Goal: Information Seeking & Learning: Learn about a topic

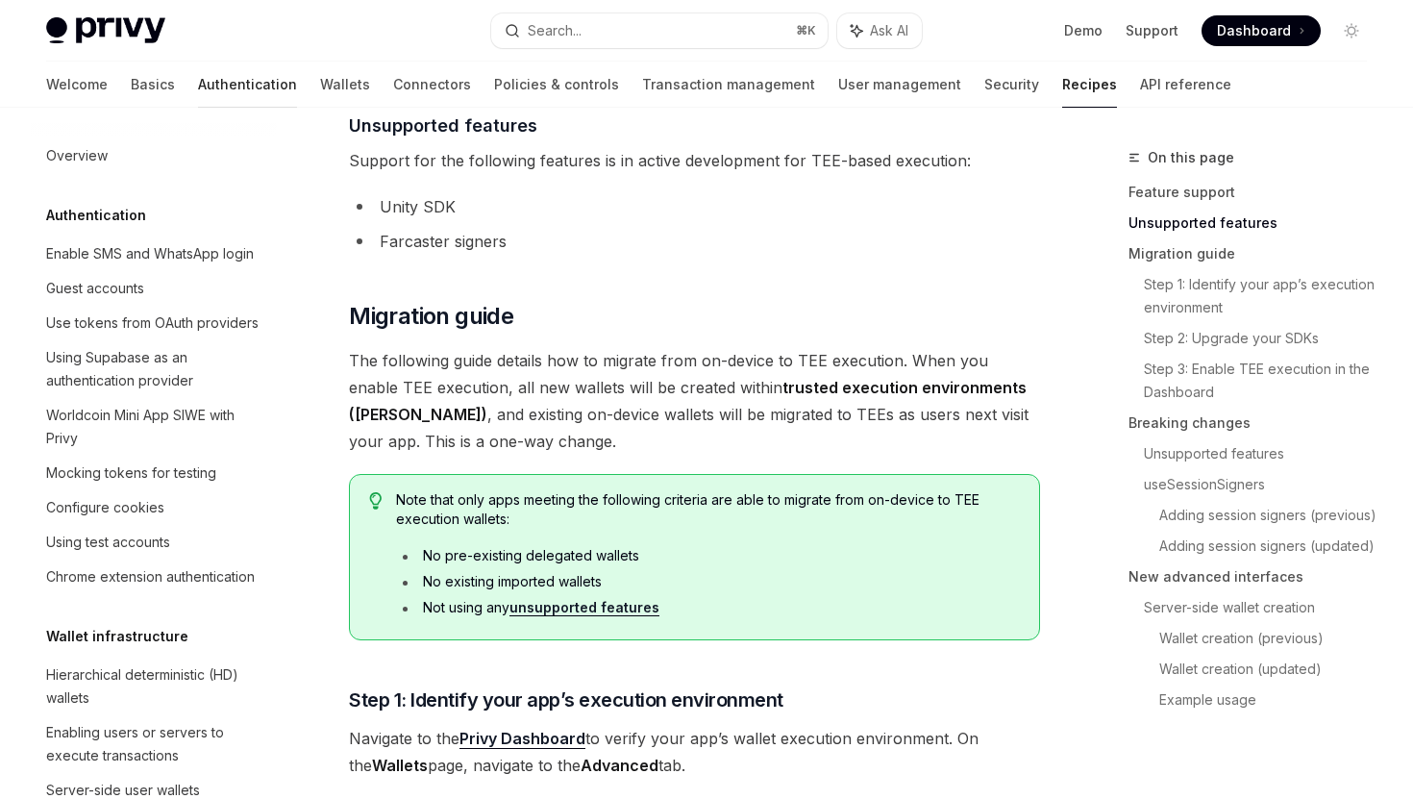
click at [198, 86] on link "Authentication" at bounding box center [247, 85] width 99 height 46
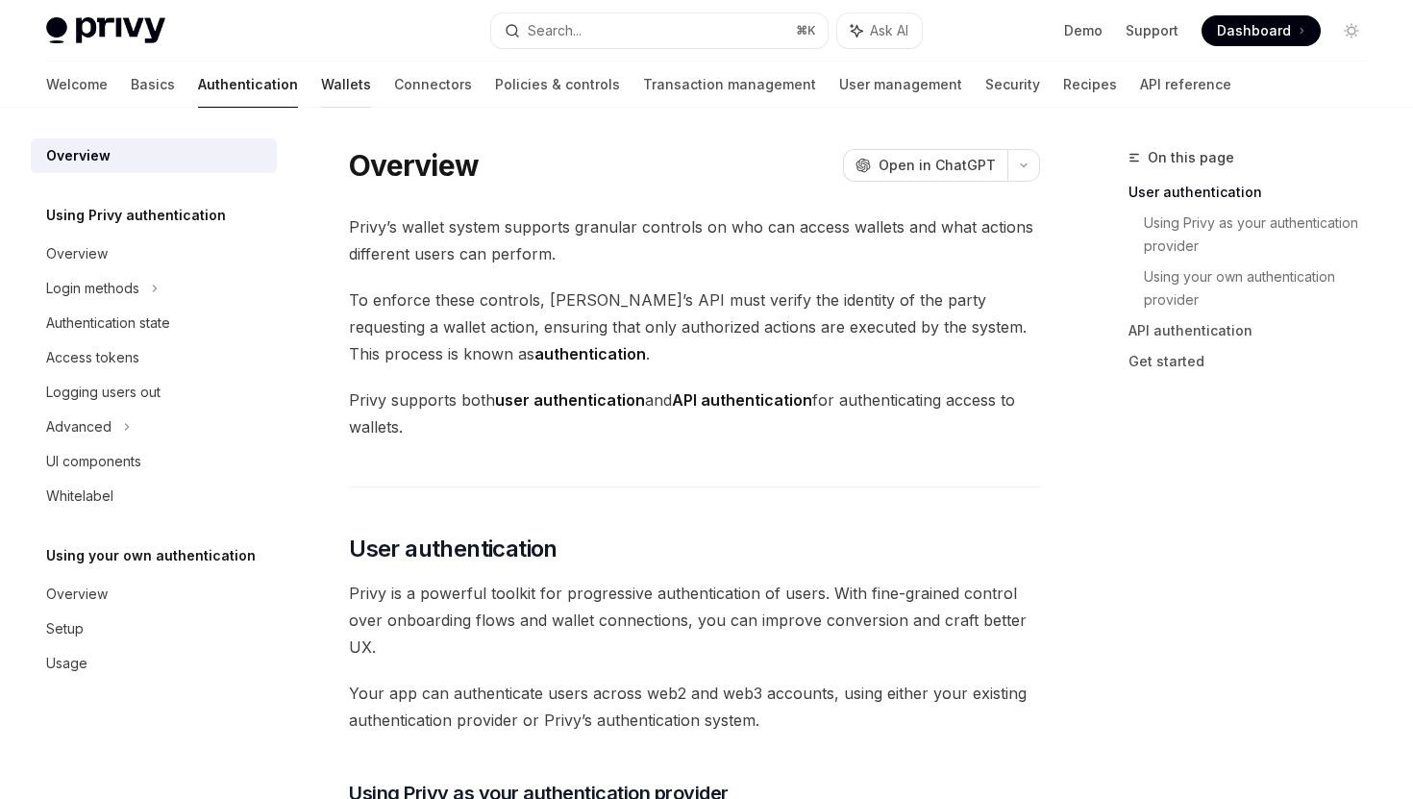
click at [321, 83] on link "Wallets" at bounding box center [346, 85] width 50 height 46
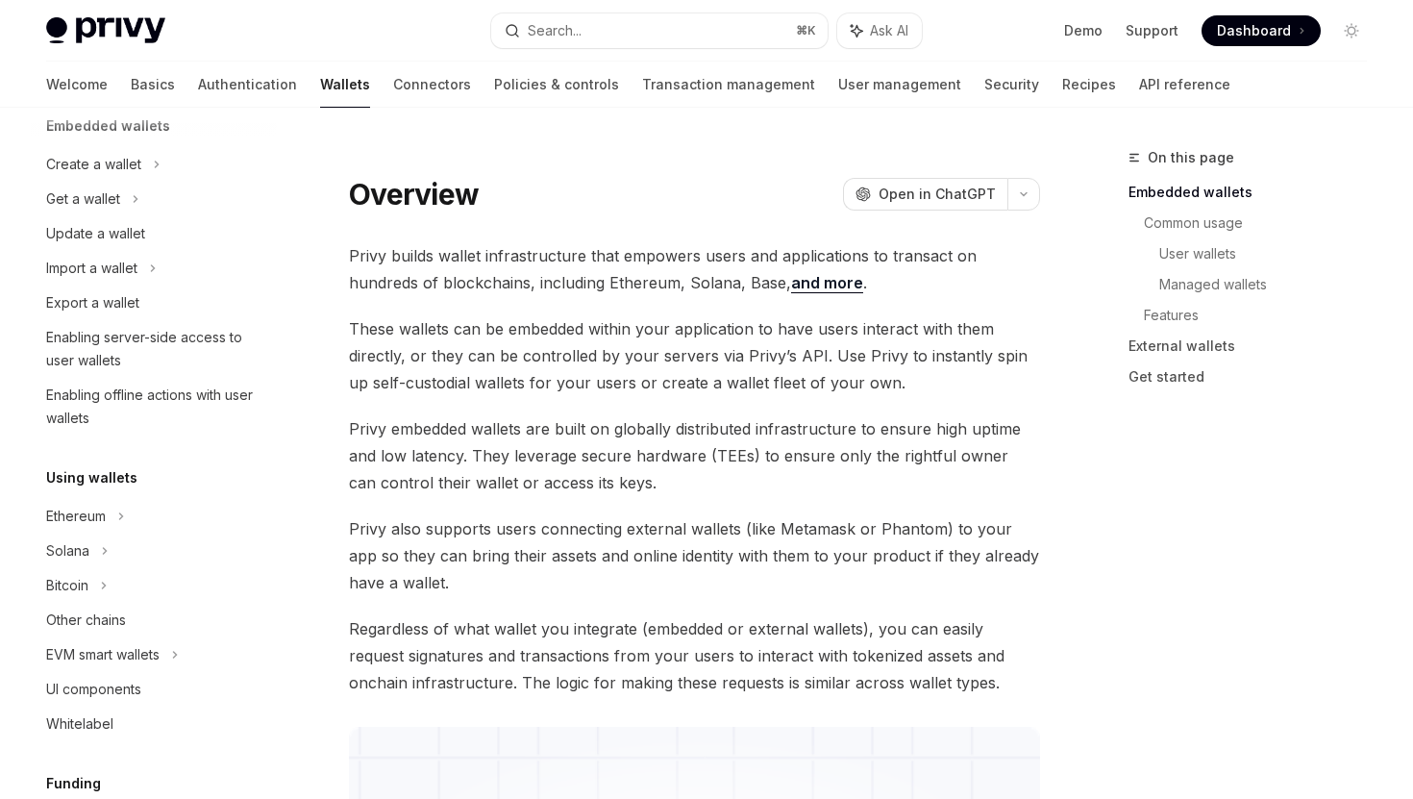
scroll to position [93, 0]
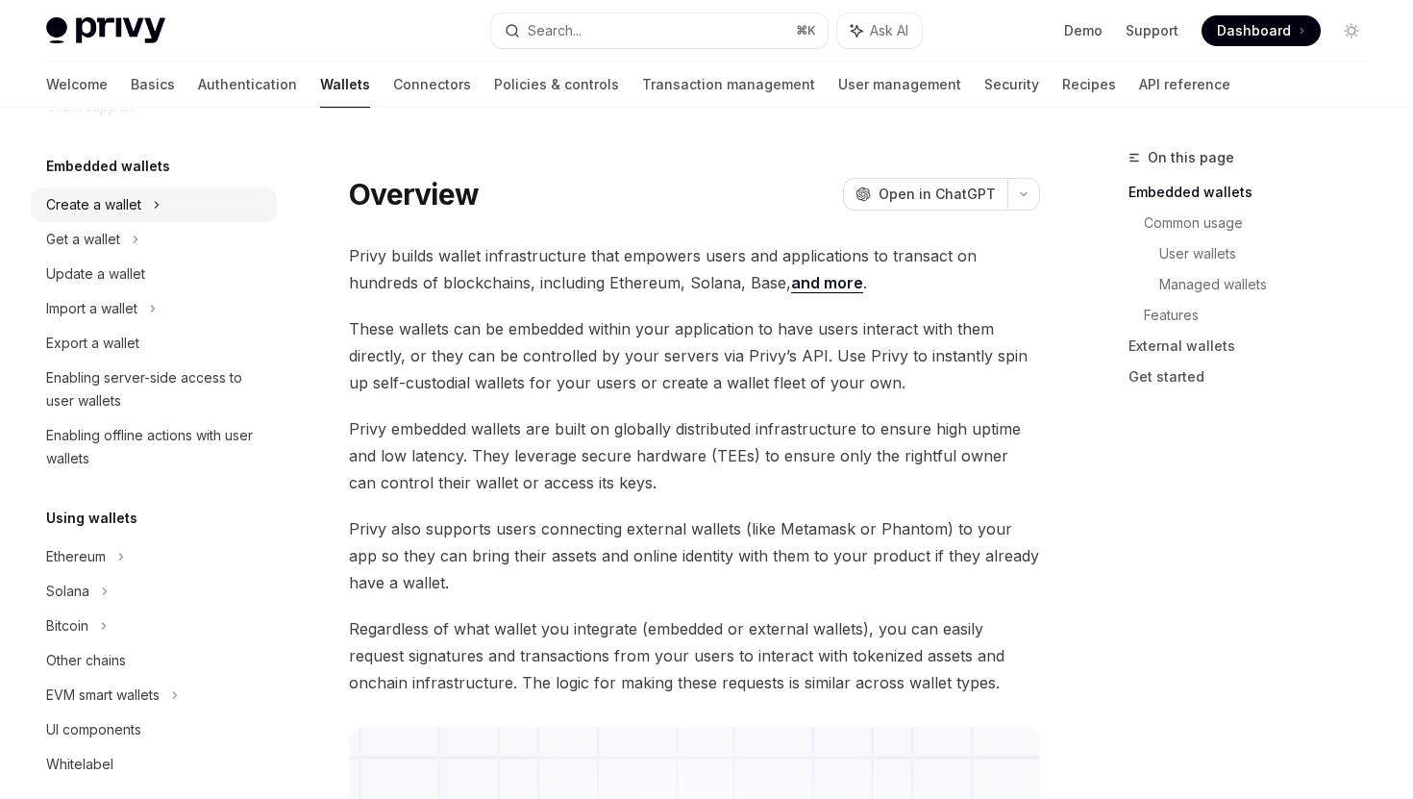
click at [174, 217] on div "Create a wallet" at bounding box center [154, 204] width 246 height 35
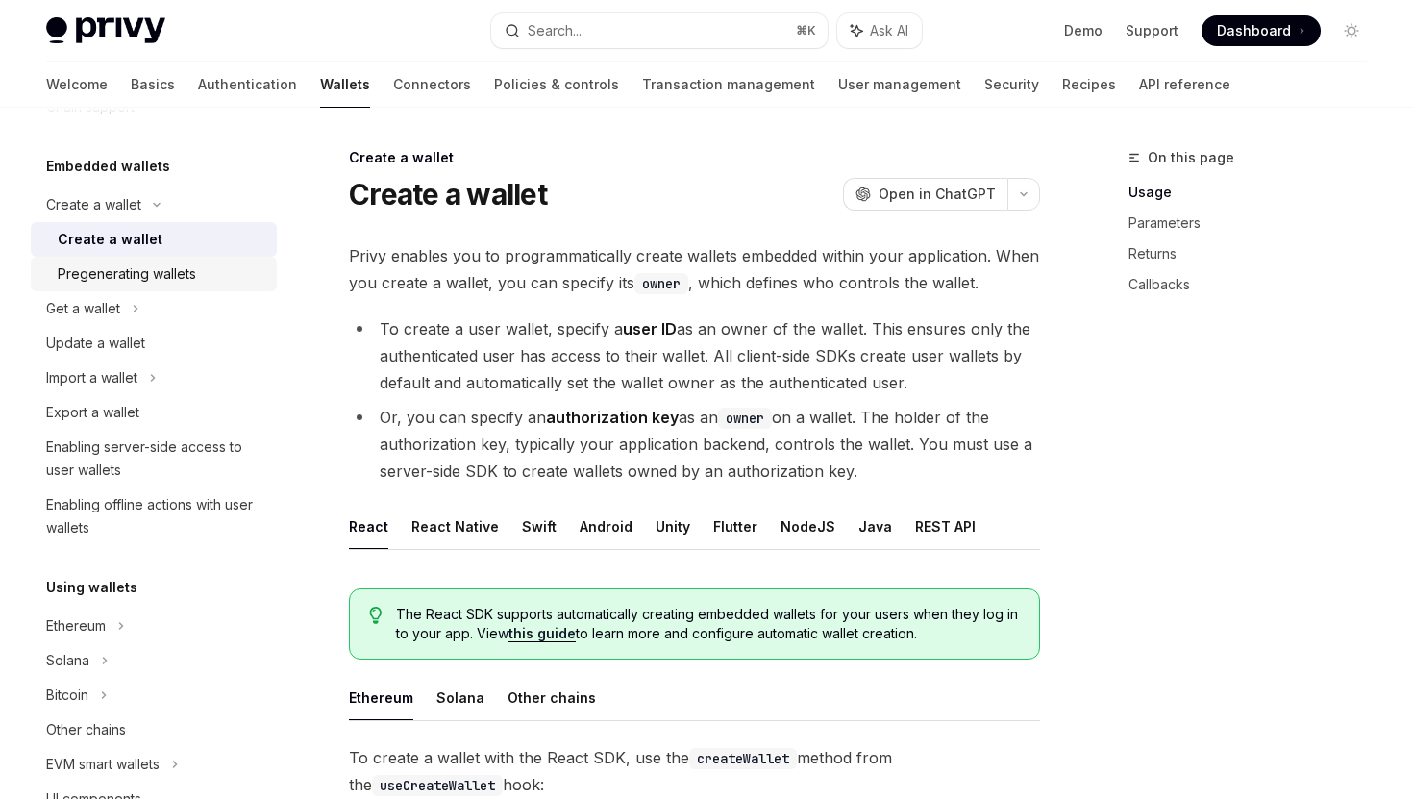
click at [179, 271] on div "Pregenerating wallets" at bounding box center [127, 273] width 138 height 23
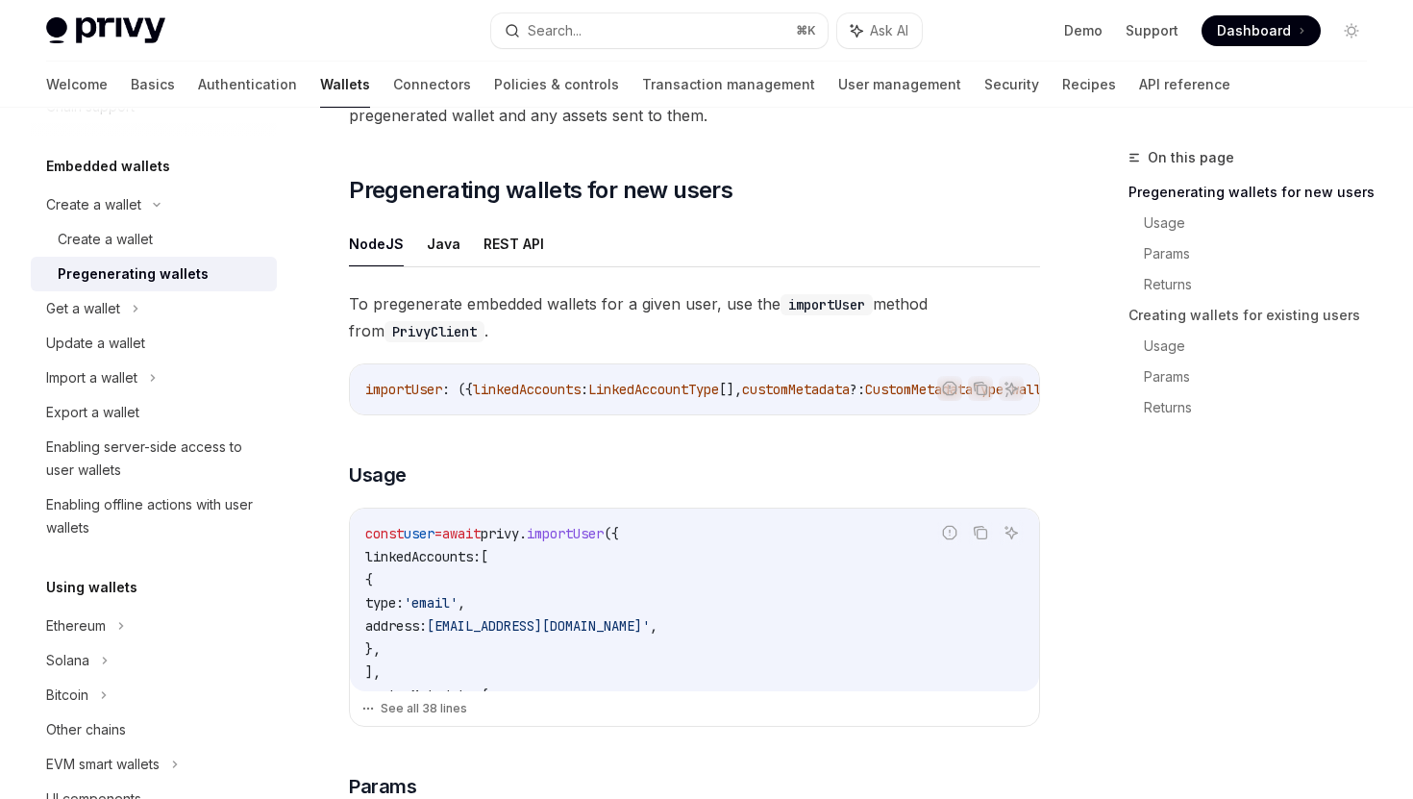
scroll to position [392, 0]
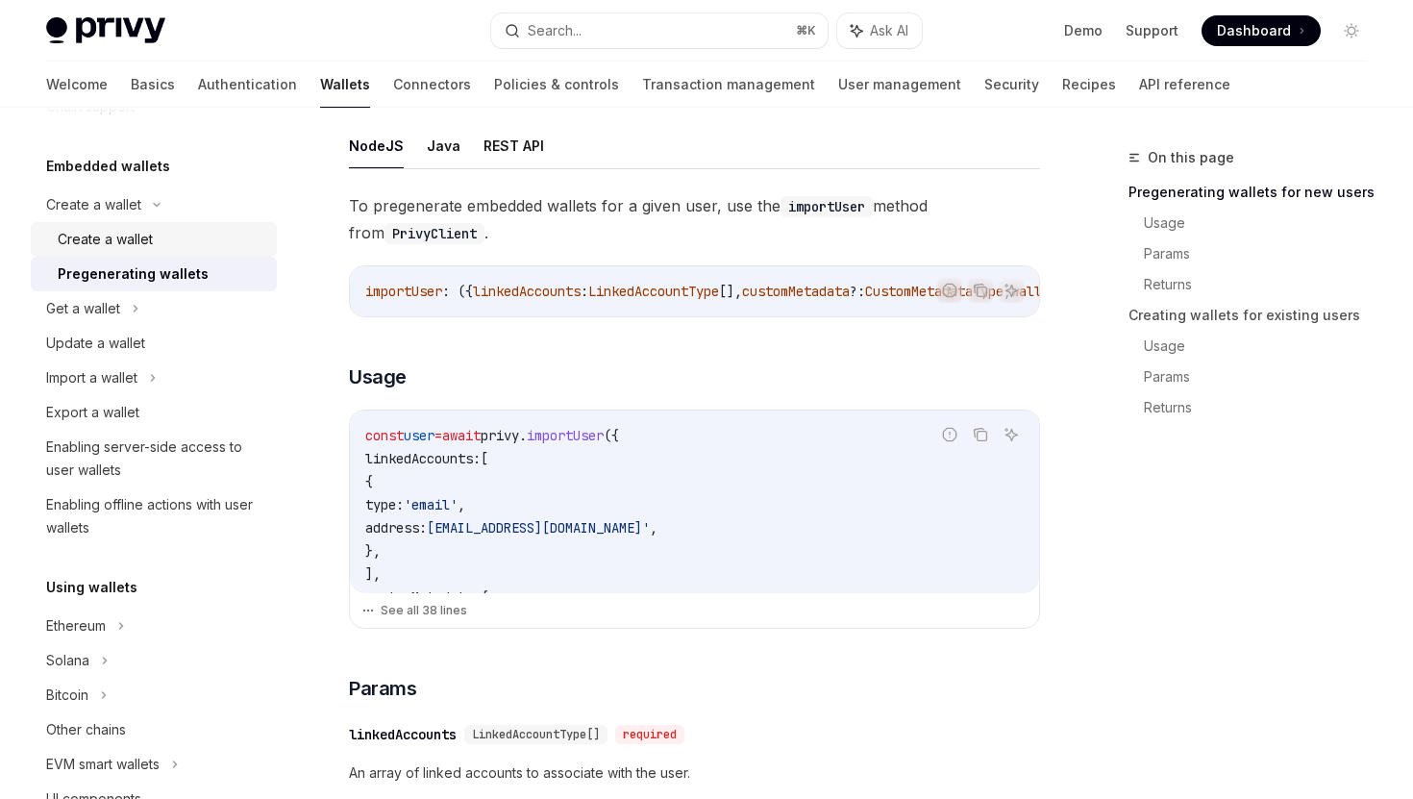
click at [153, 244] on div "Create a wallet" at bounding box center [162, 239] width 208 height 23
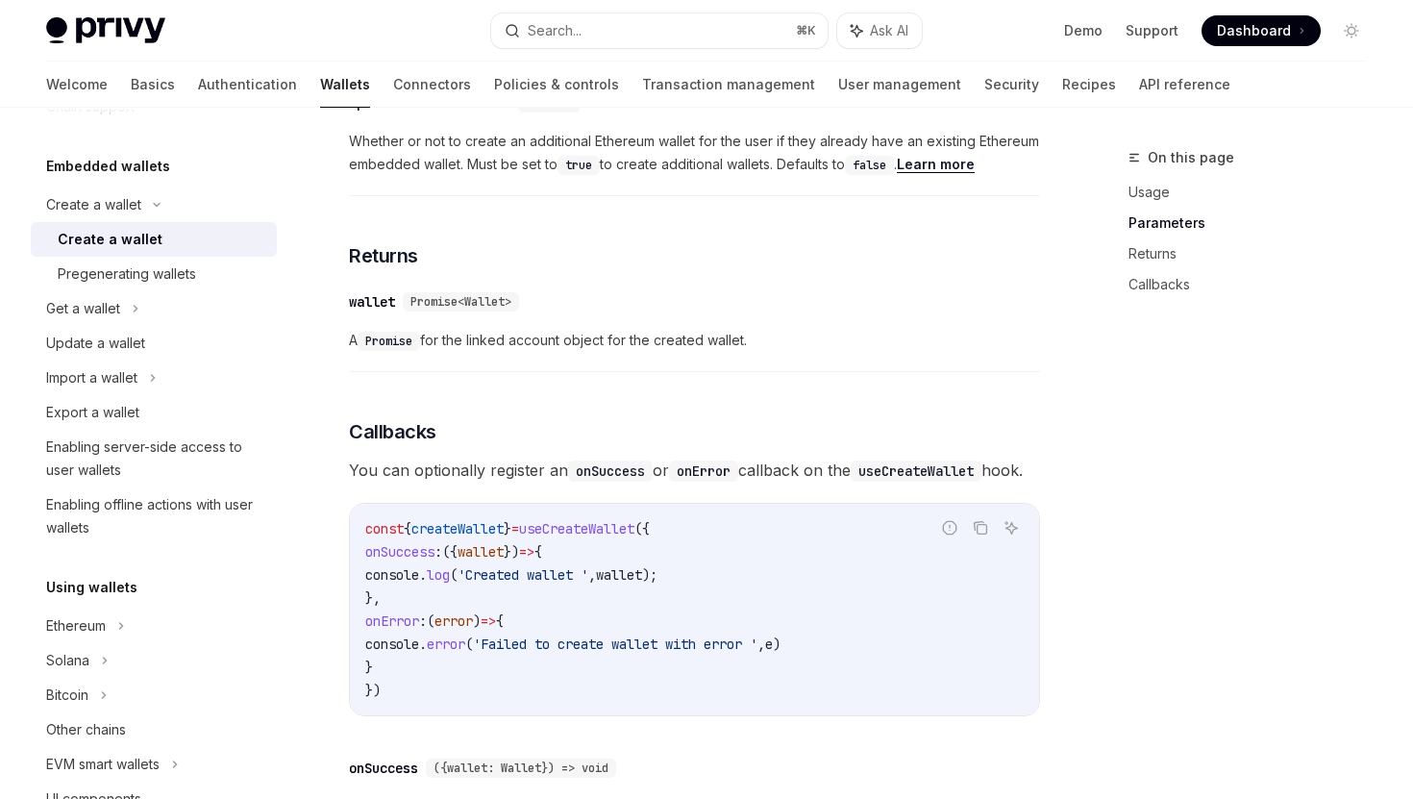
scroll to position [1043, 0]
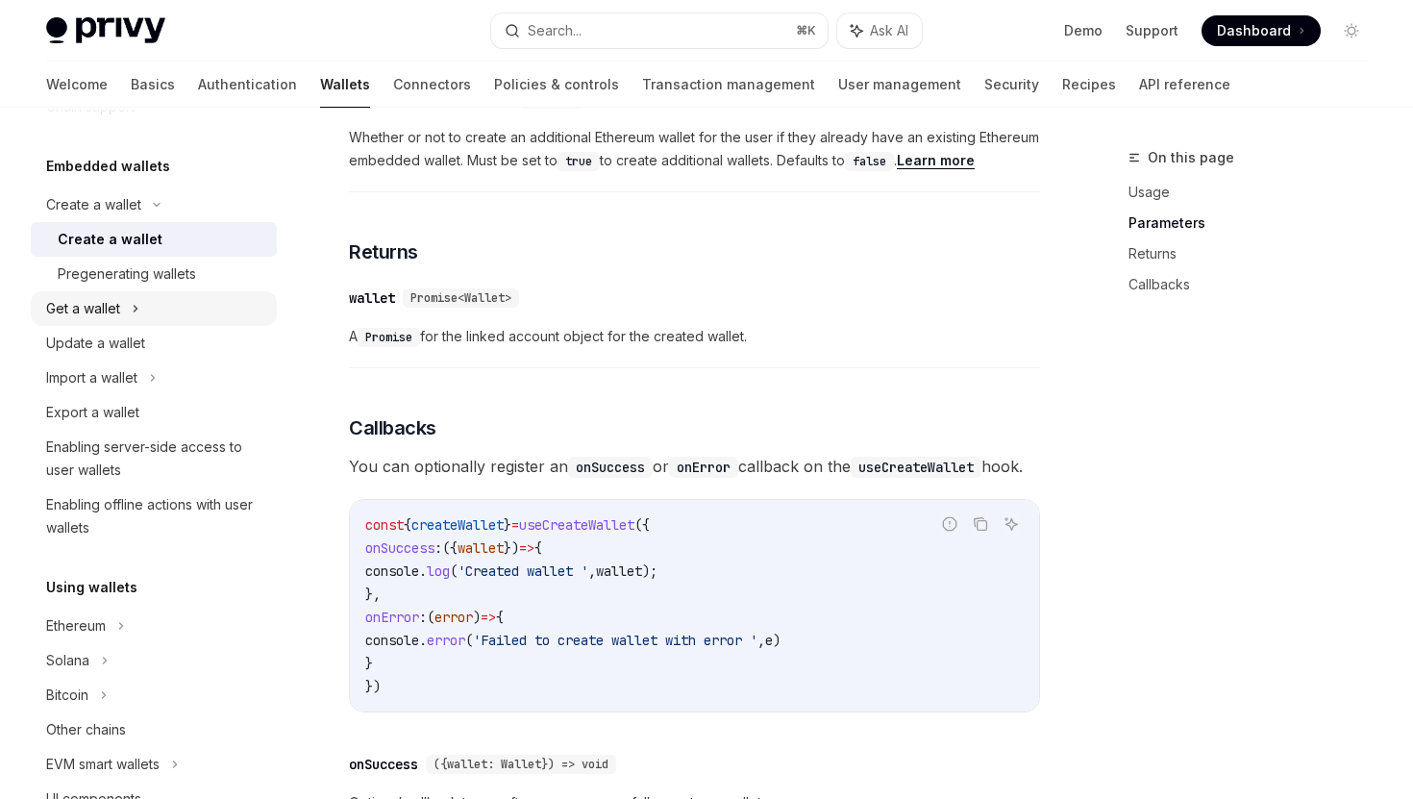
click at [225, 304] on div "Get a wallet" at bounding box center [154, 308] width 246 height 35
type textarea "*"
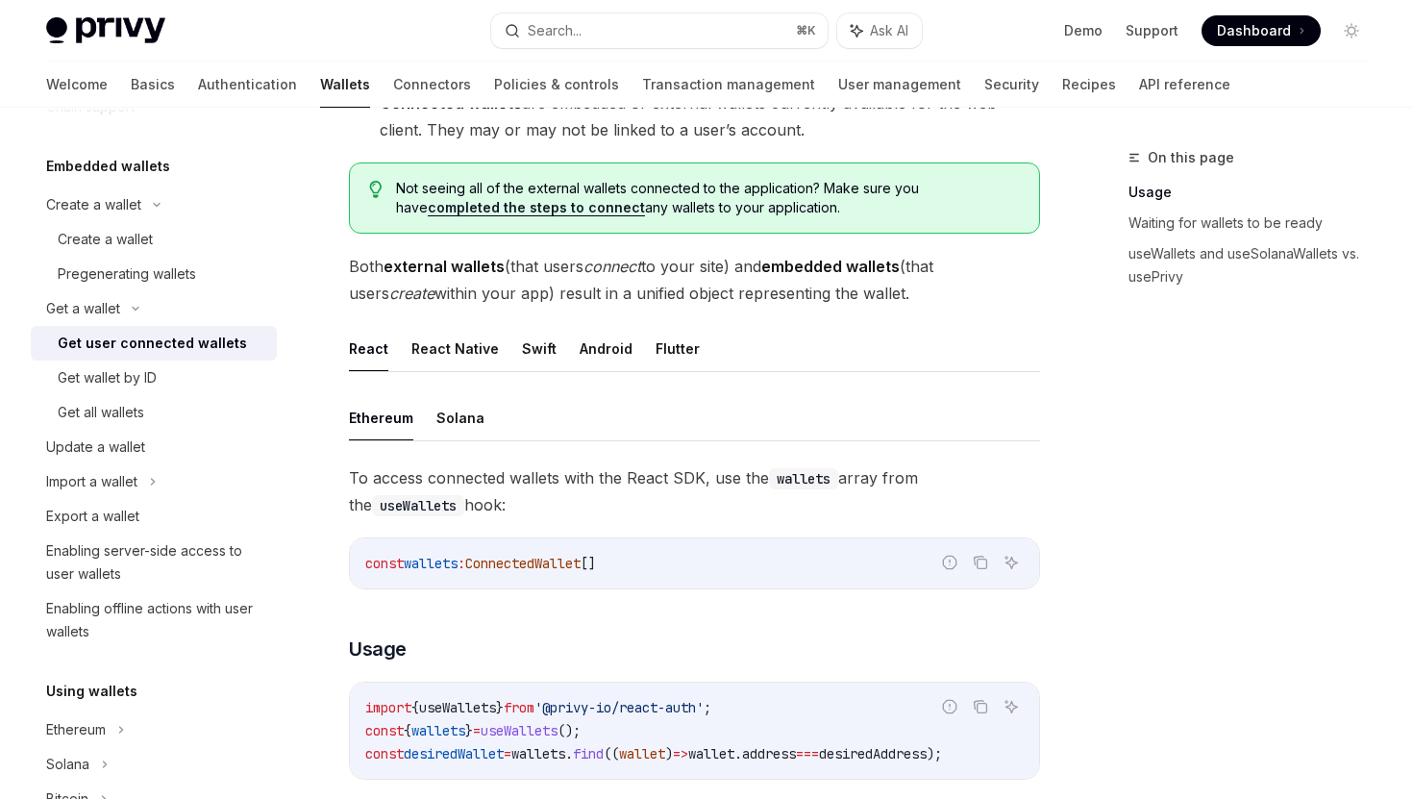
scroll to position [398, 0]
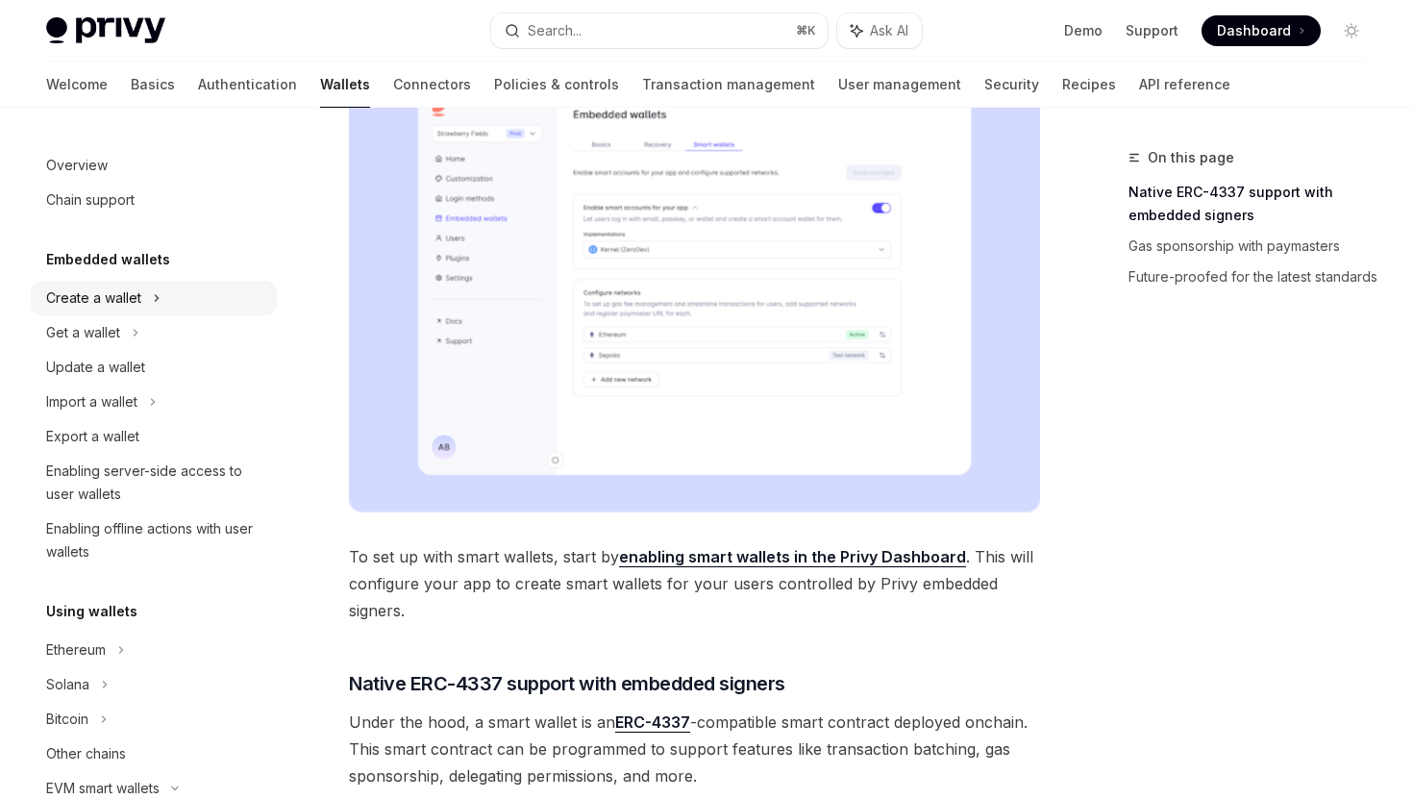
click at [137, 301] on div "Create a wallet" at bounding box center [93, 297] width 95 height 23
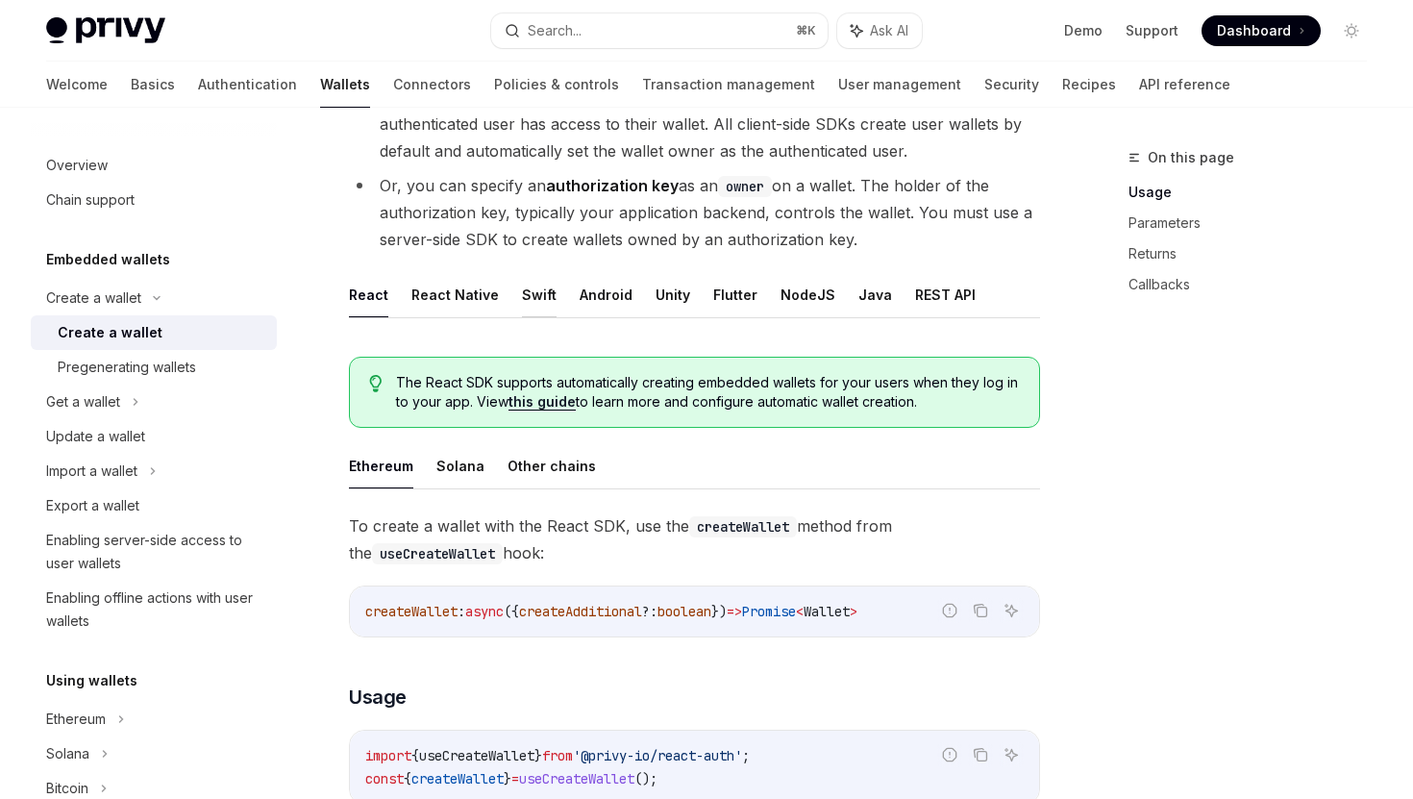
click at [523, 305] on button "Swift" at bounding box center [539, 294] width 35 height 45
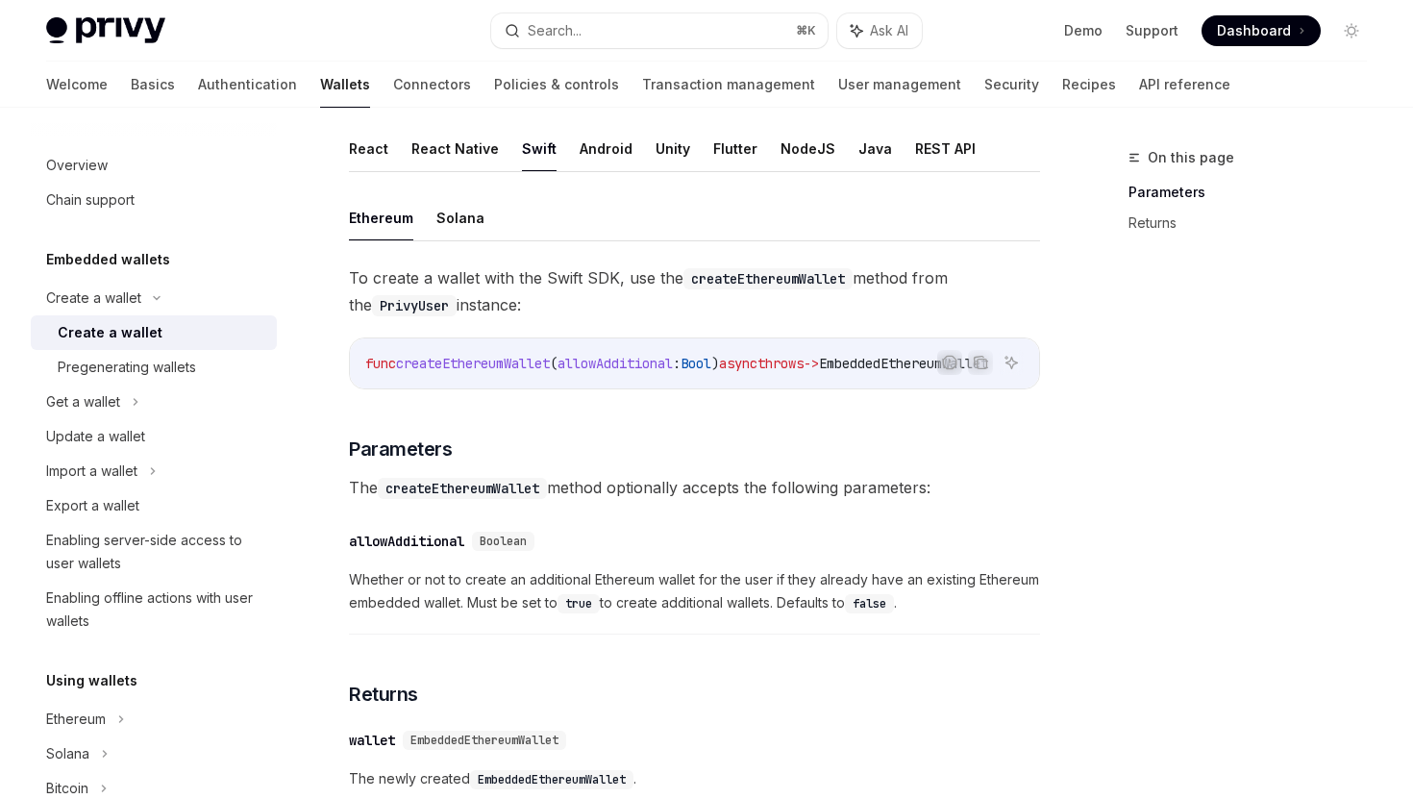
scroll to position [415, 0]
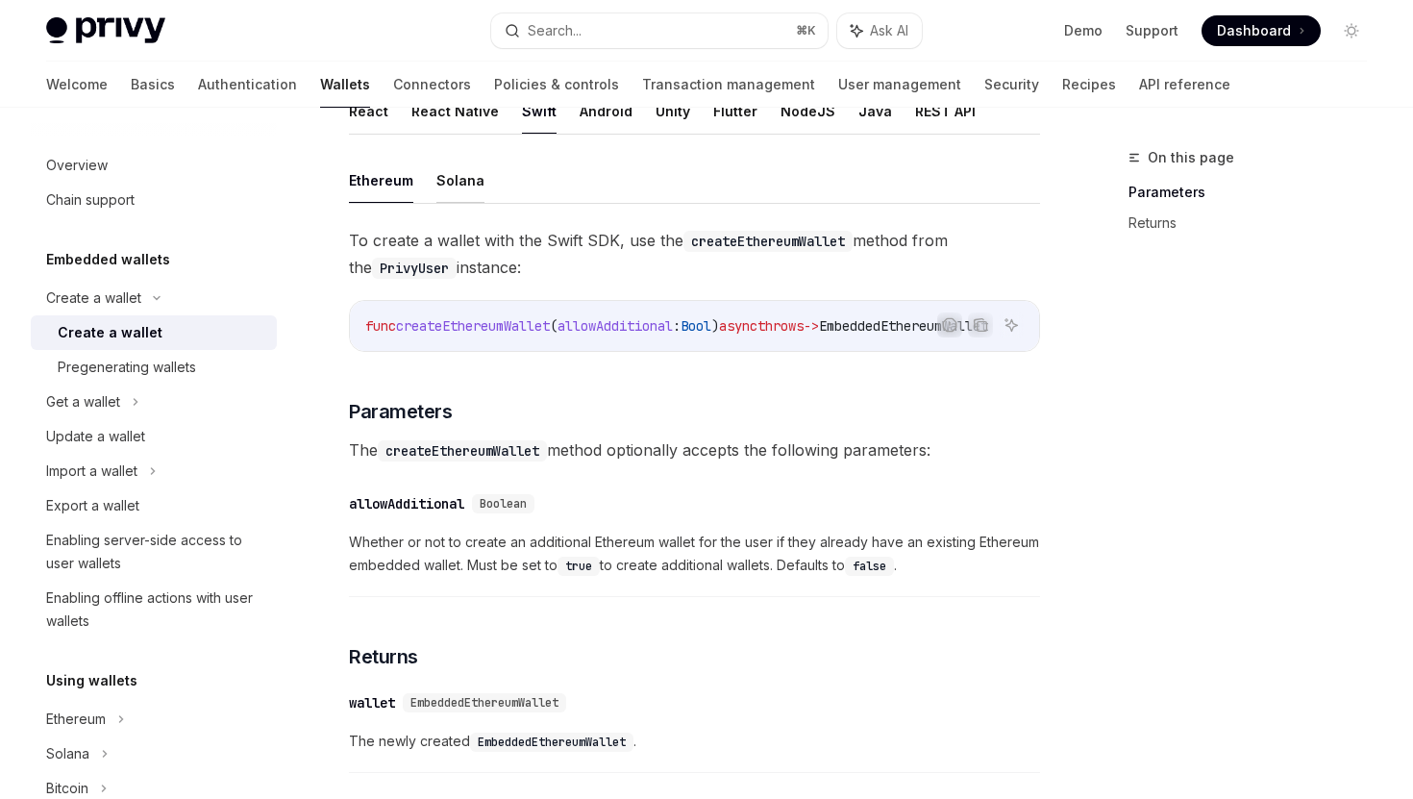
click at [460, 180] on button "Solana" at bounding box center [460, 180] width 48 height 45
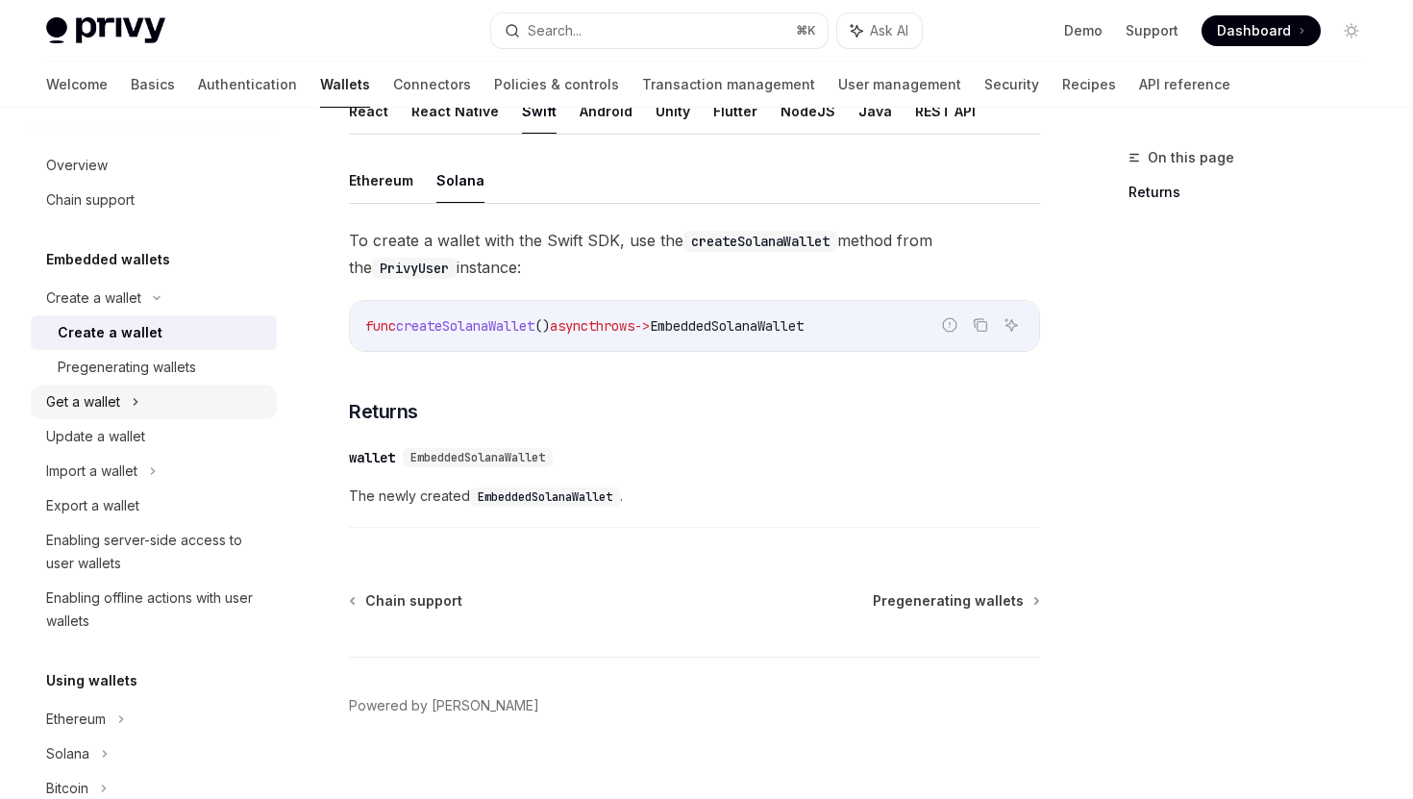
click at [129, 407] on div "Get a wallet" at bounding box center [154, 401] width 246 height 35
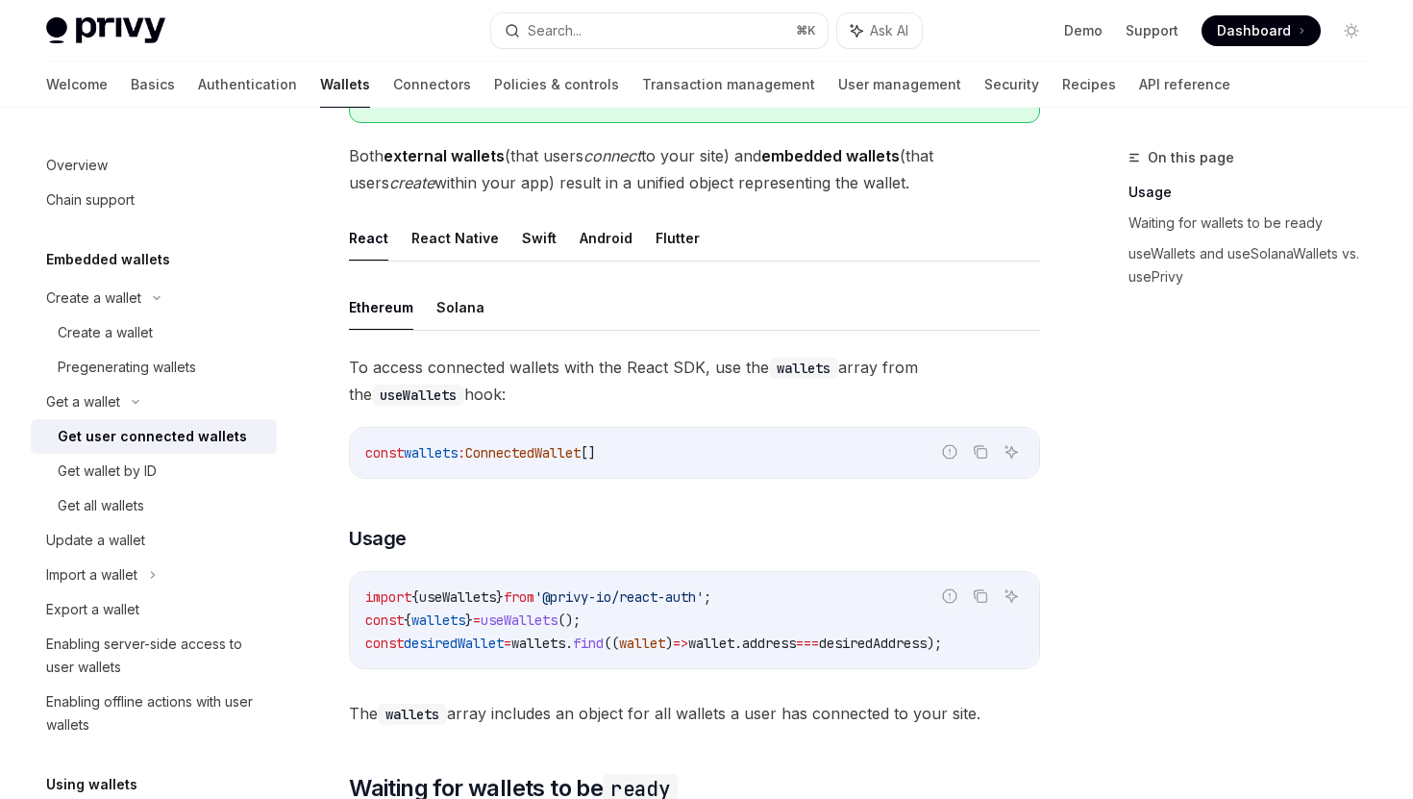
scroll to position [389, 0]
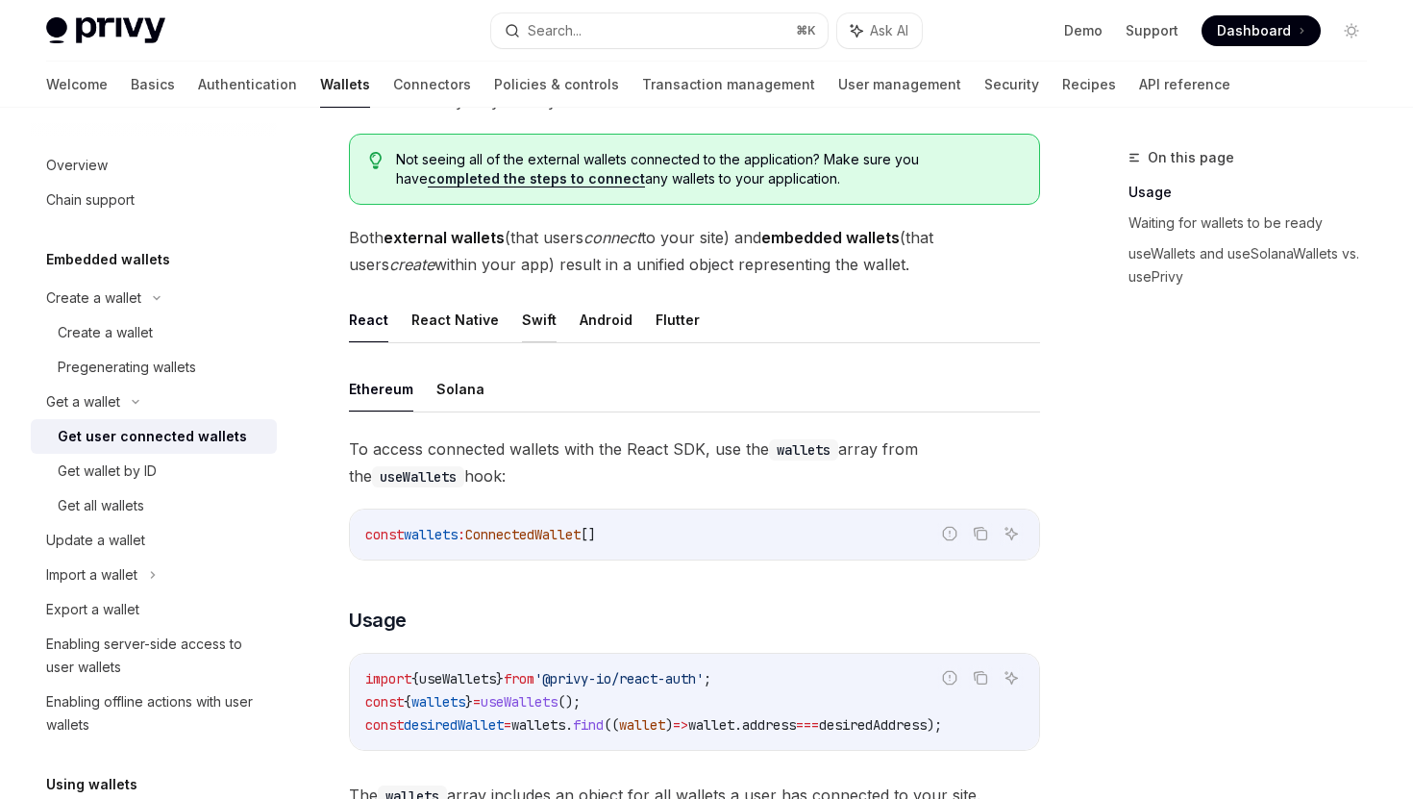
click at [536, 322] on button "Swift" at bounding box center [539, 319] width 35 height 45
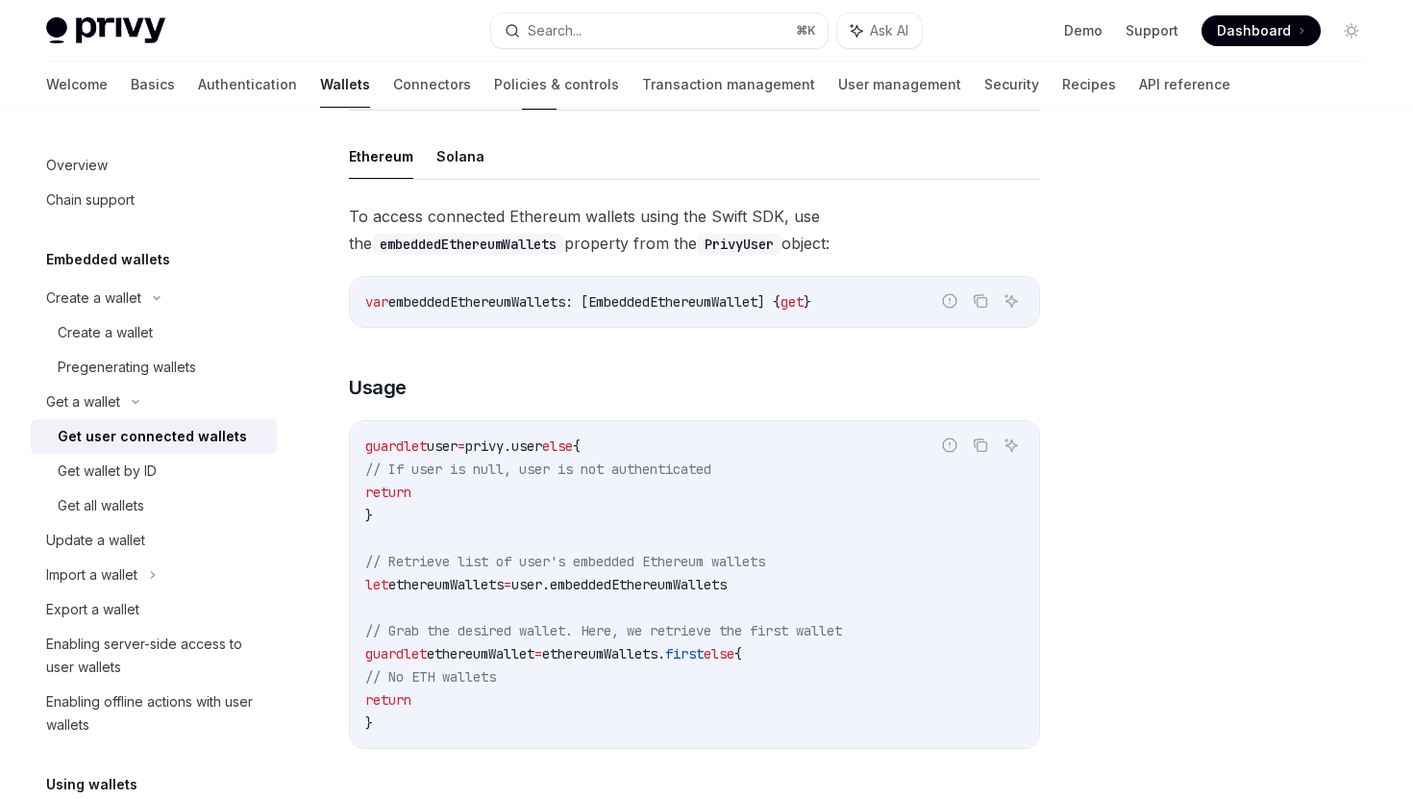
scroll to position [634, 0]
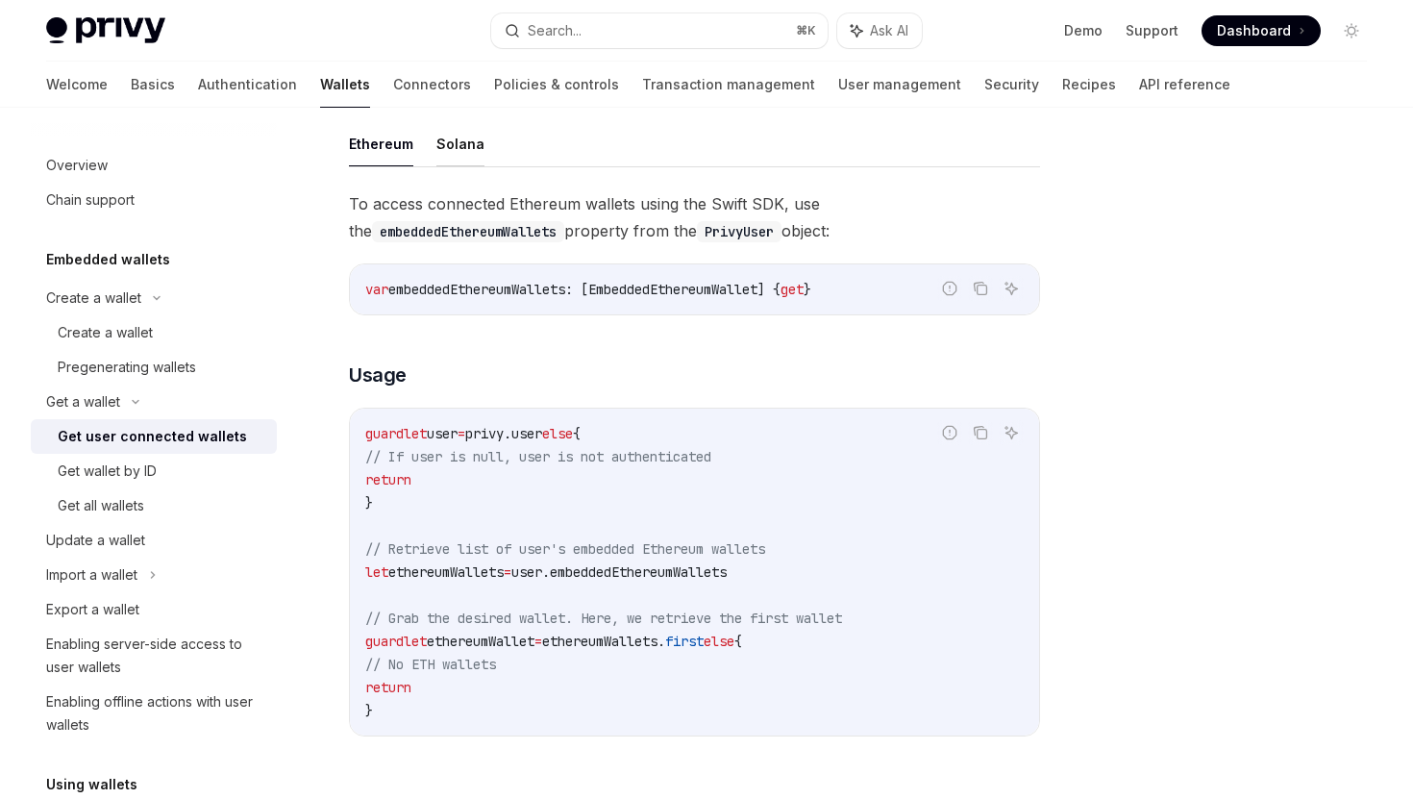
click at [455, 143] on button "Solana" at bounding box center [460, 143] width 48 height 45
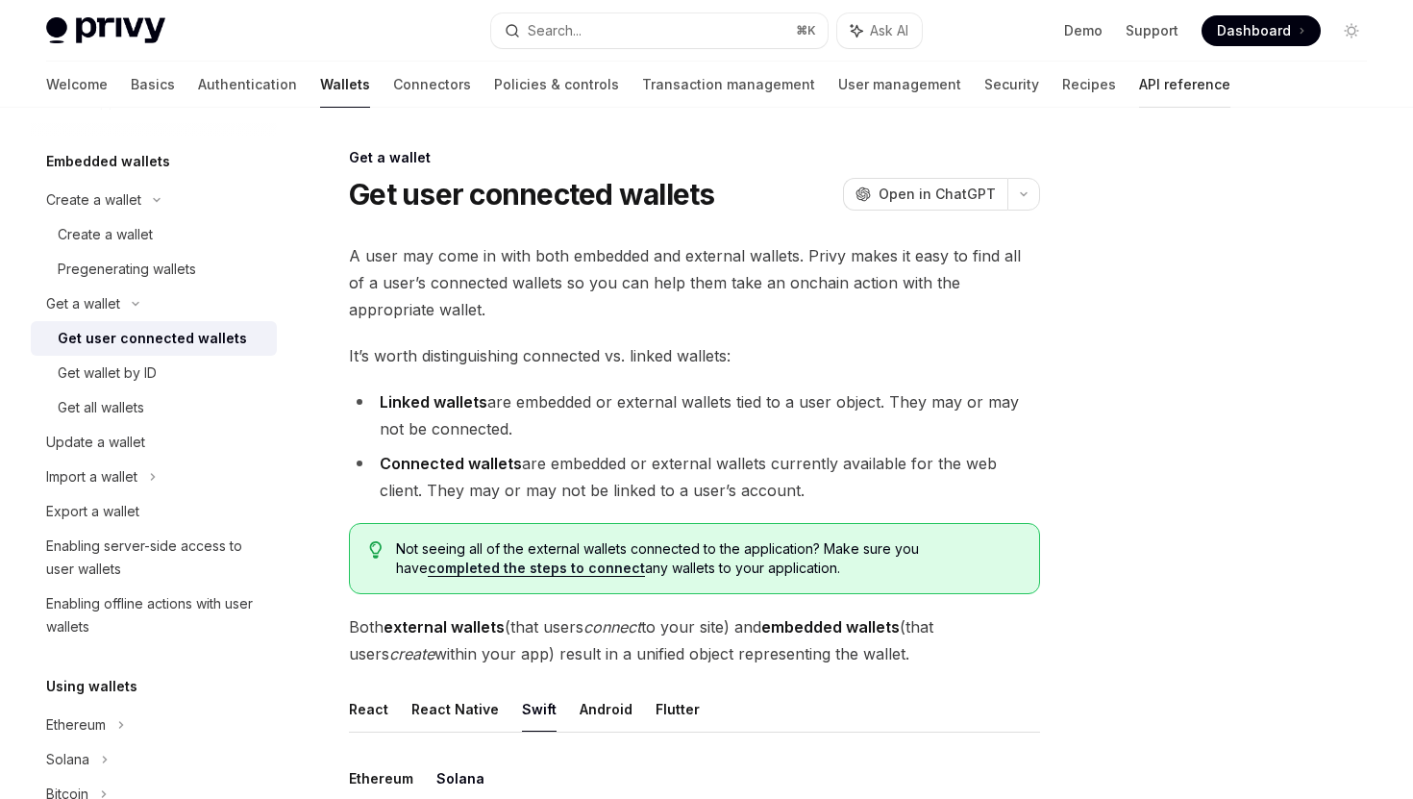
click at [1139, 86] on link "API reference" at bounding box center [1184, 85] width 91 height 46
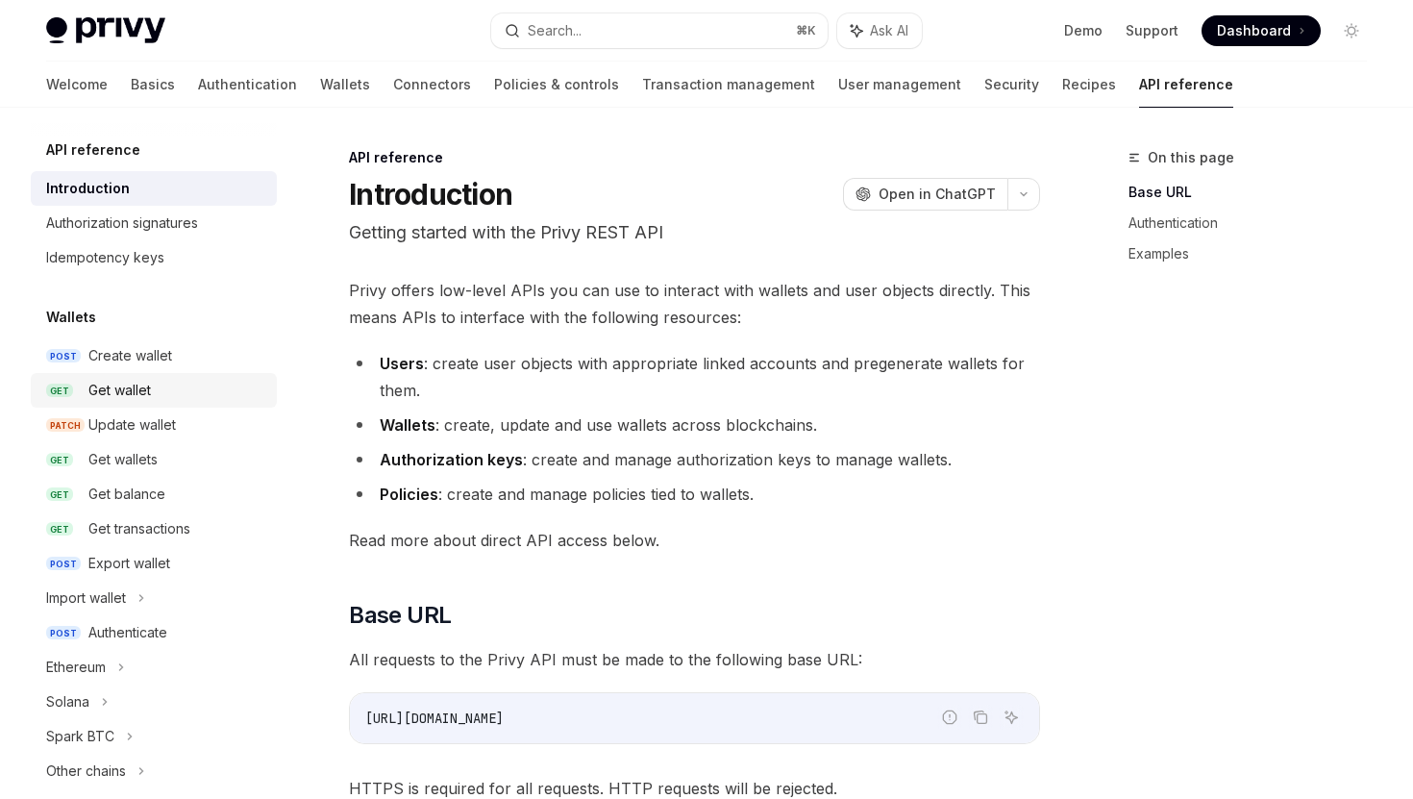
click at [191, 403] on link "GET Get wallet" at bounding box center [154, 390] width 246 height 35
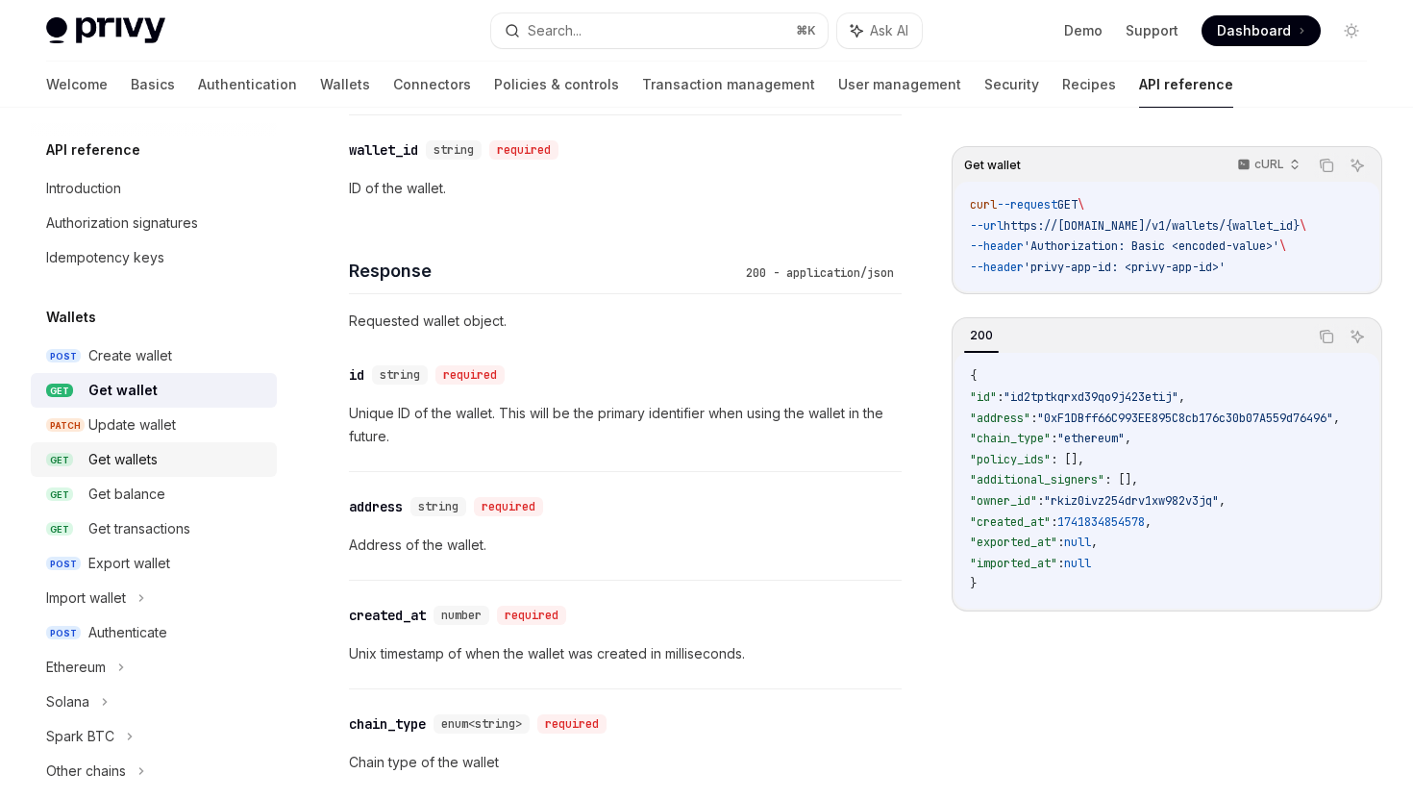
scroll to position [30, 0]
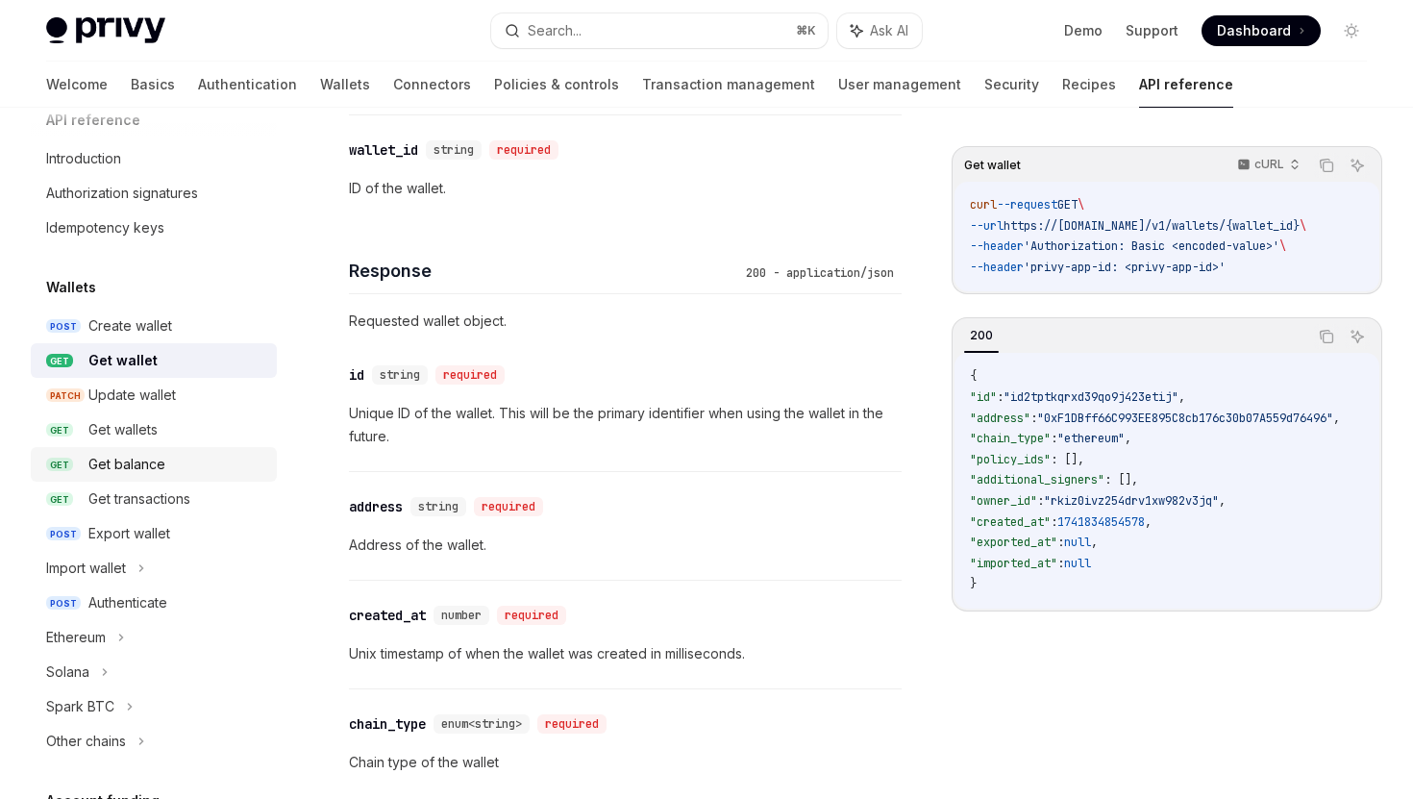
click at [189, 468] on div "Get balance" at bounding box center [176, 464] width 177 height 23
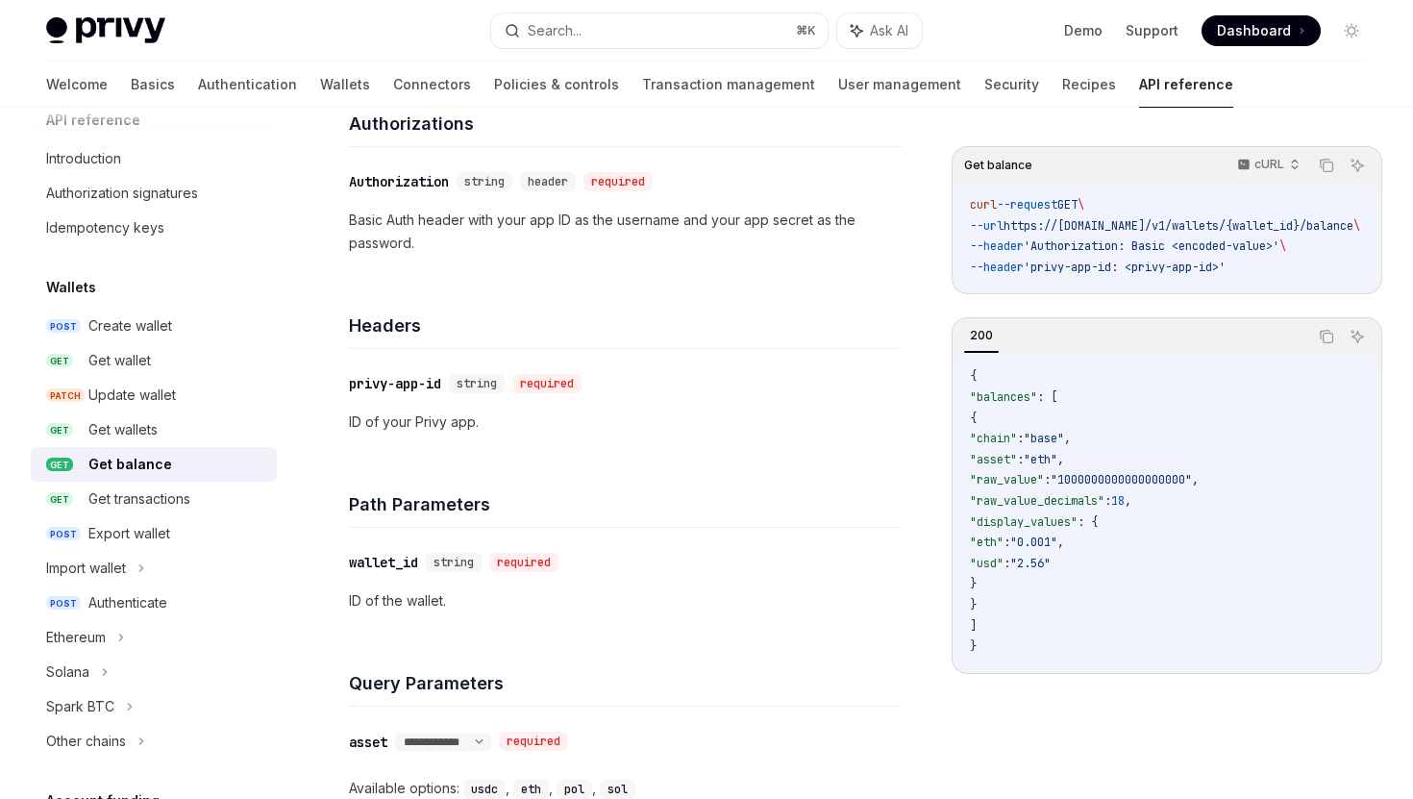
scroll to position [222, 0]
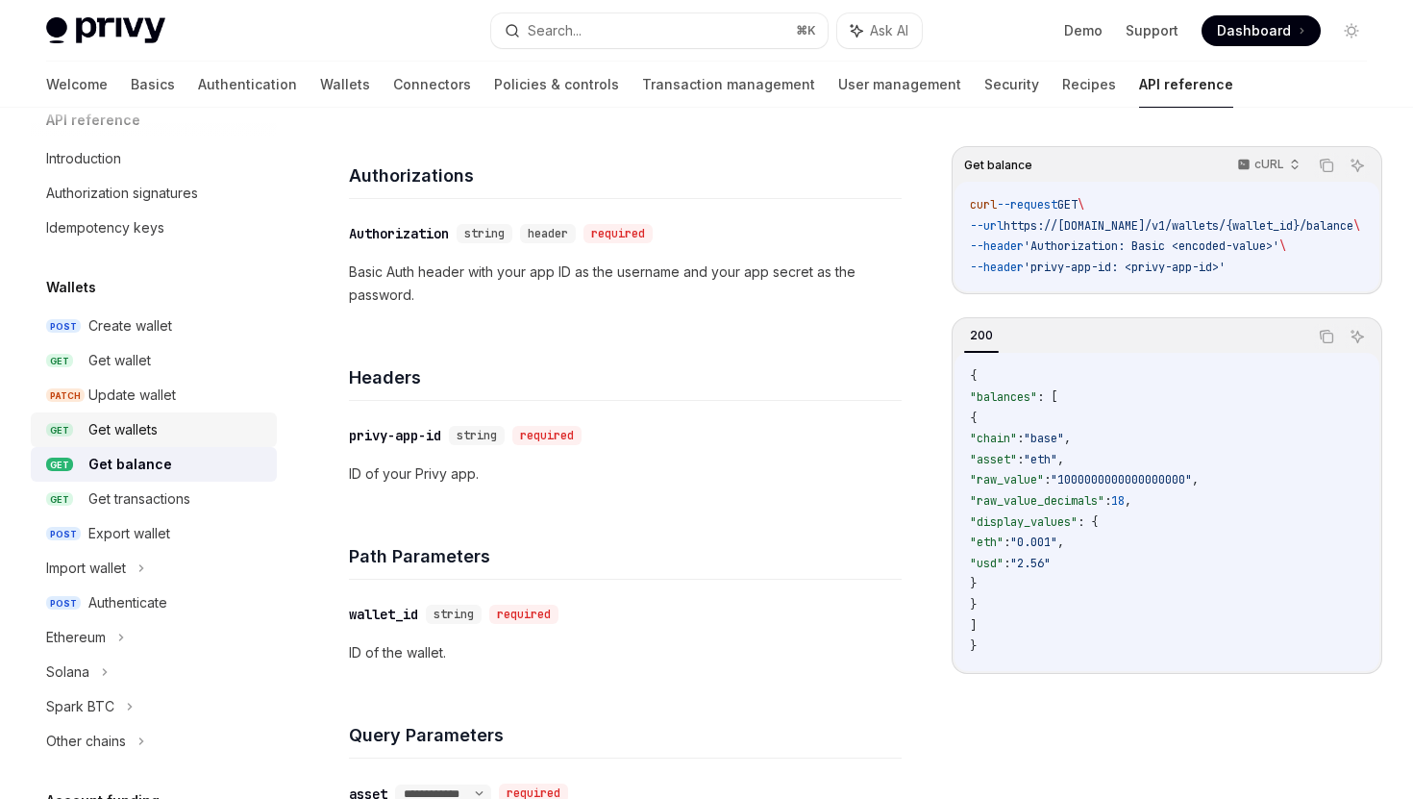
click at [229, 426] on div "Get wallets" at bounding box center [176, 429] width 177 height 23
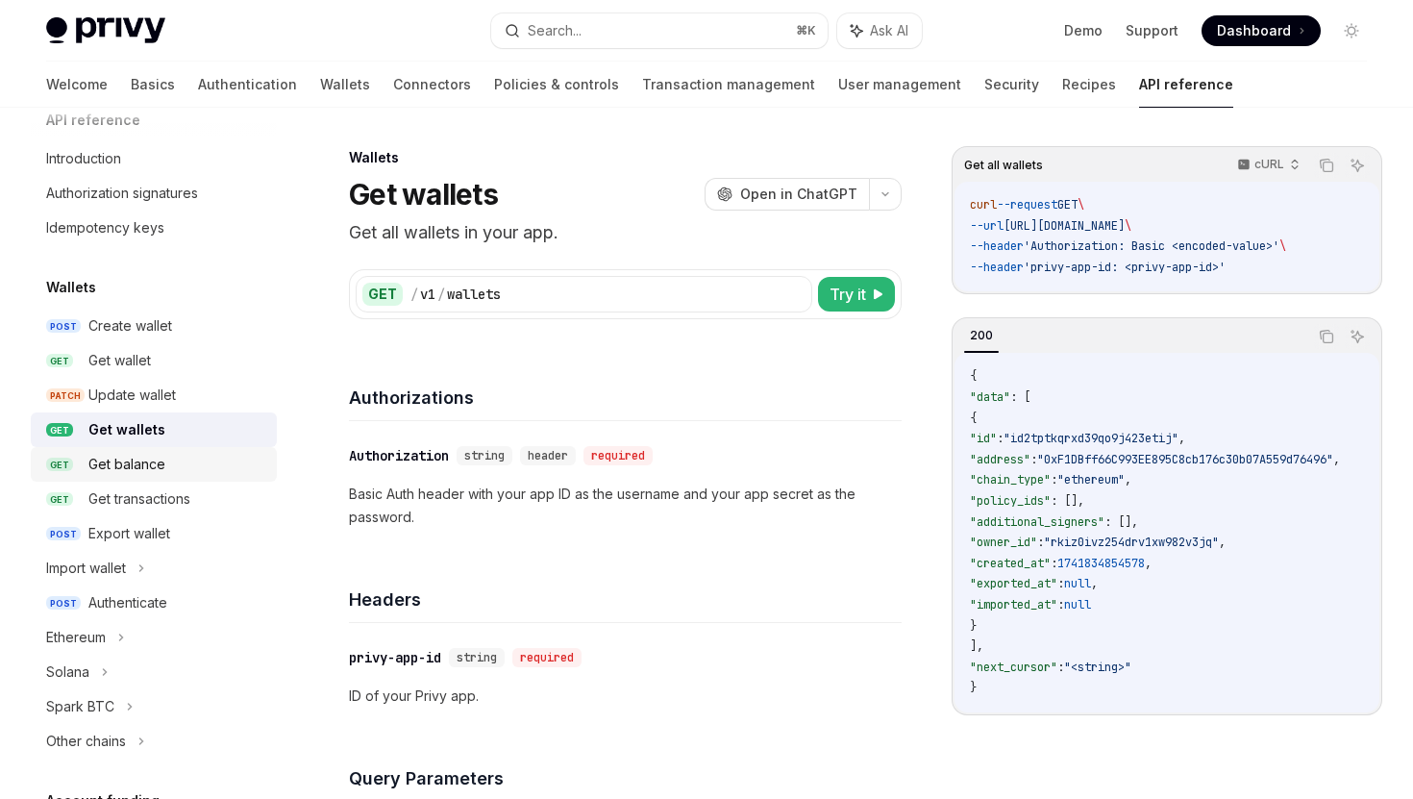
click at [204, 475] on div "Get balance" at bounding box center [176, 464] width 177 height 23
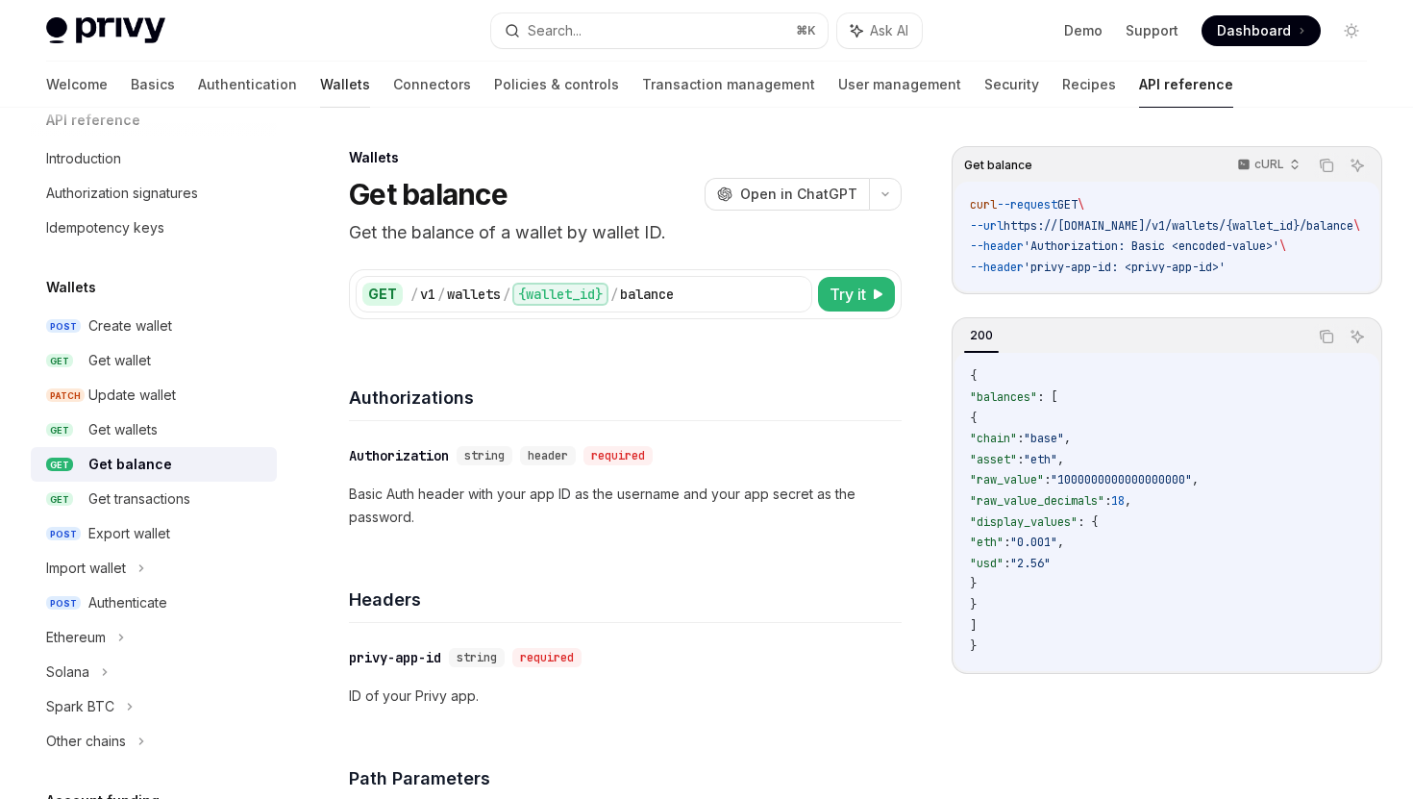
click at [320, 88] on link "Wallets" at bounding box center [345, 85] width 50 height 46
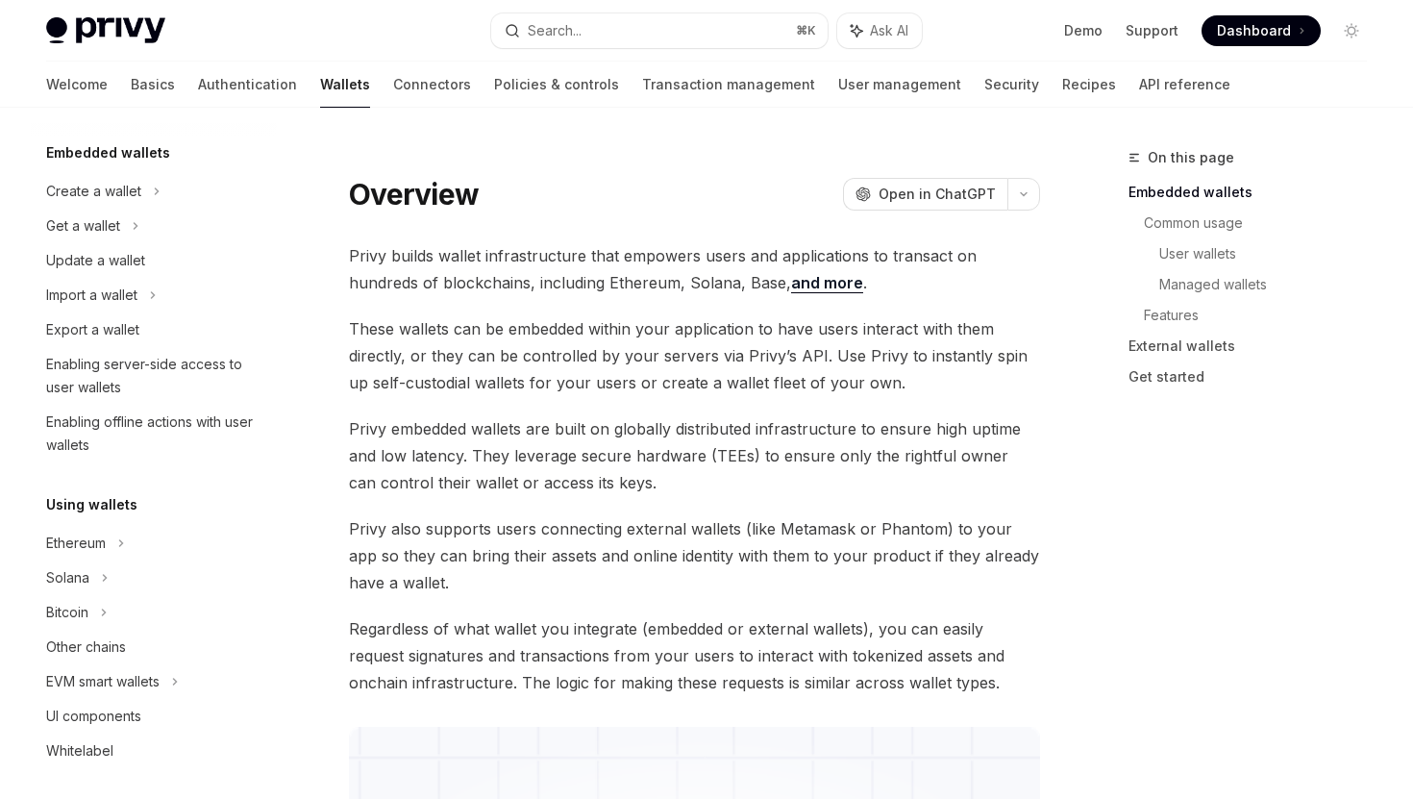
scroll to position [135, 0]
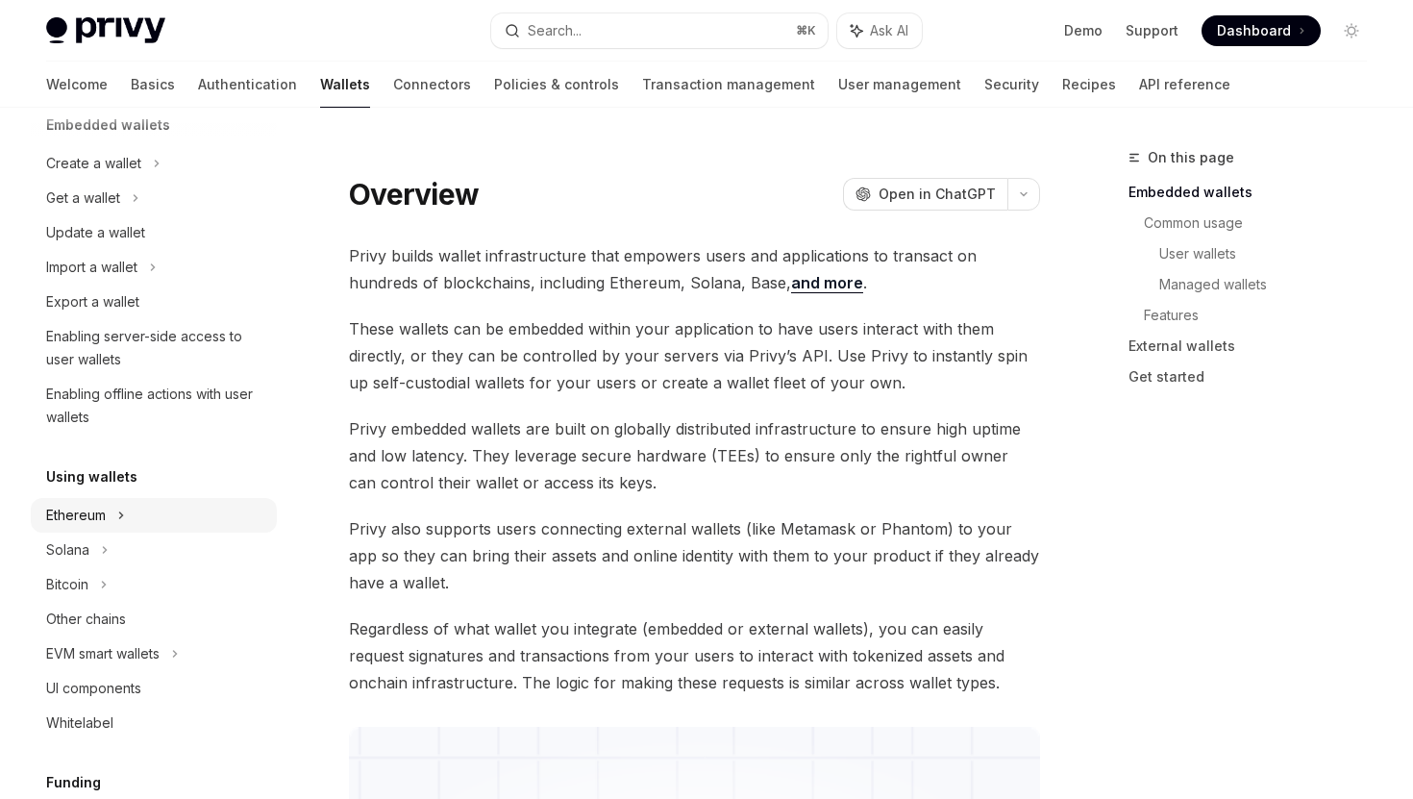
click at [192, 510] on div "Ethereum" at bounding box center [154, 515] width 246 height 35
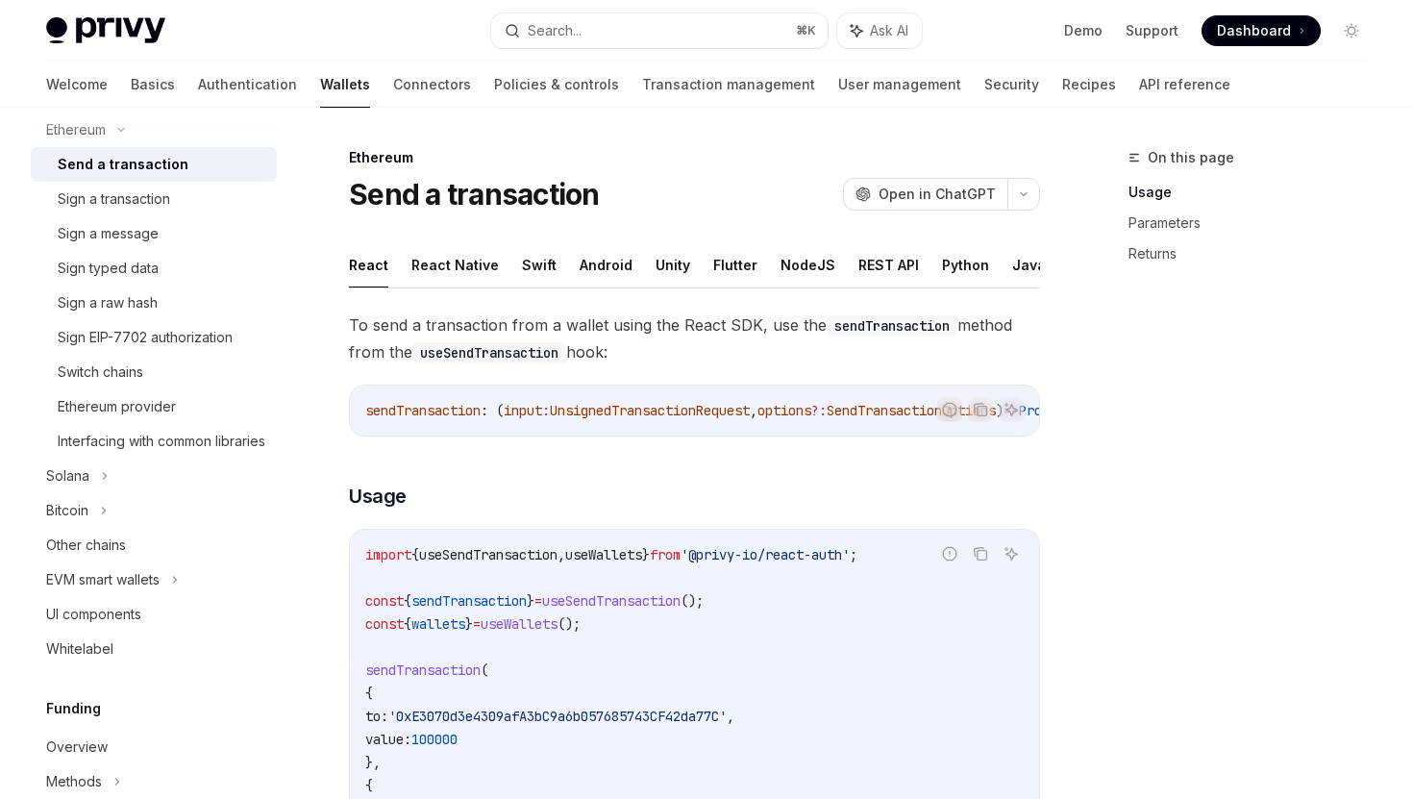
scroll to position [456, 0]
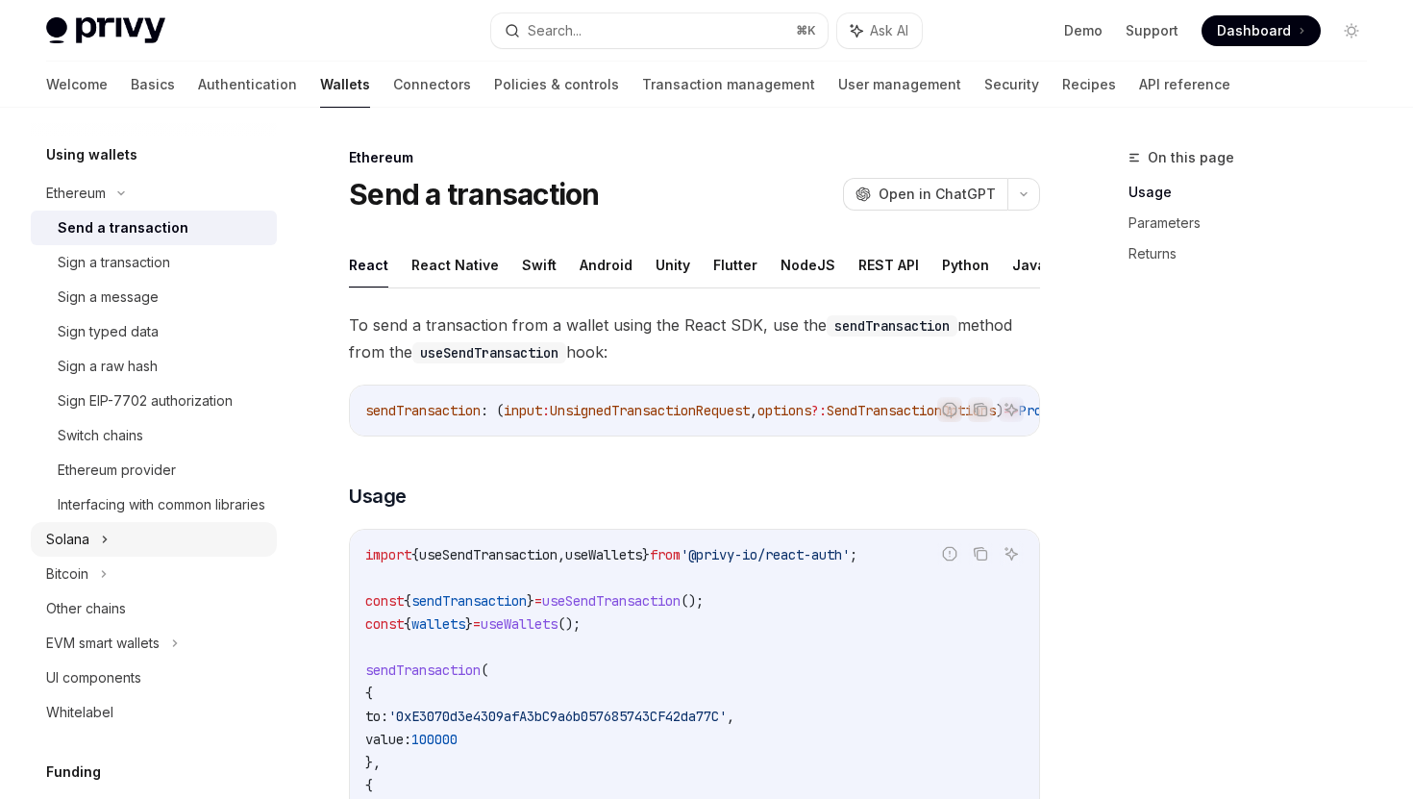
click at [180, 556] on div "Solana" at bounding box center [154, 539] width 246 height 35
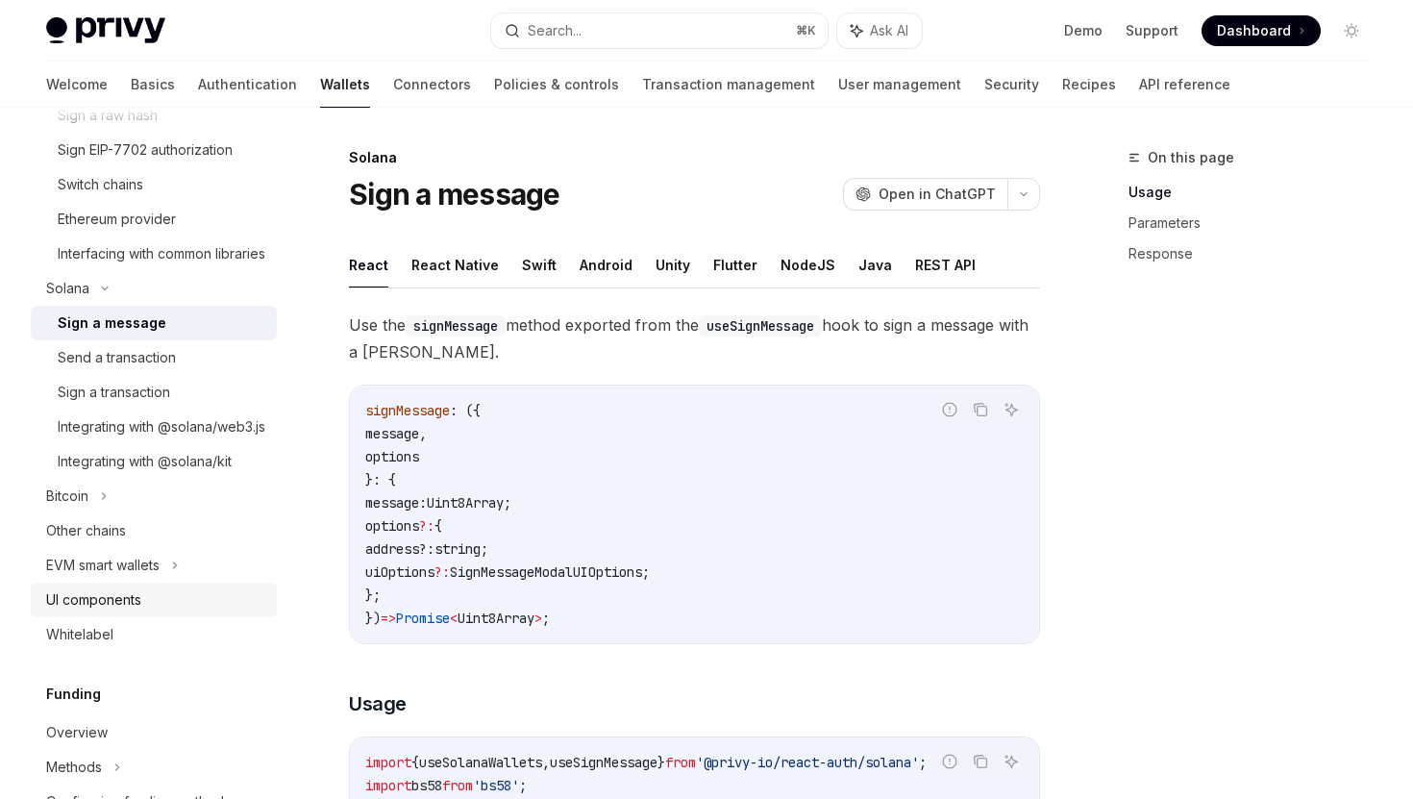
scroll to position [744, 0]
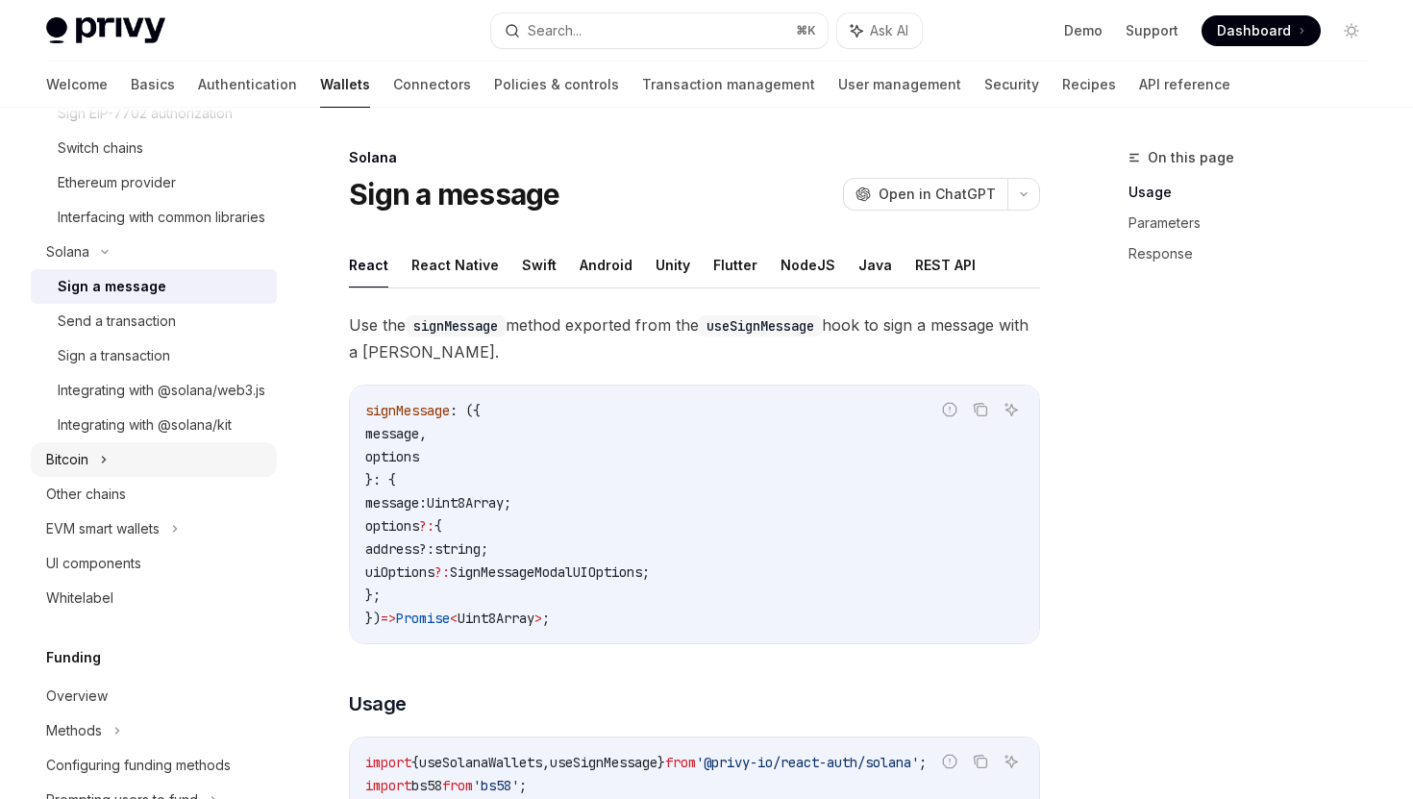
click at [183, 477] on div "Bitcoin" at bounding box center [154, 459] width 246 height 35
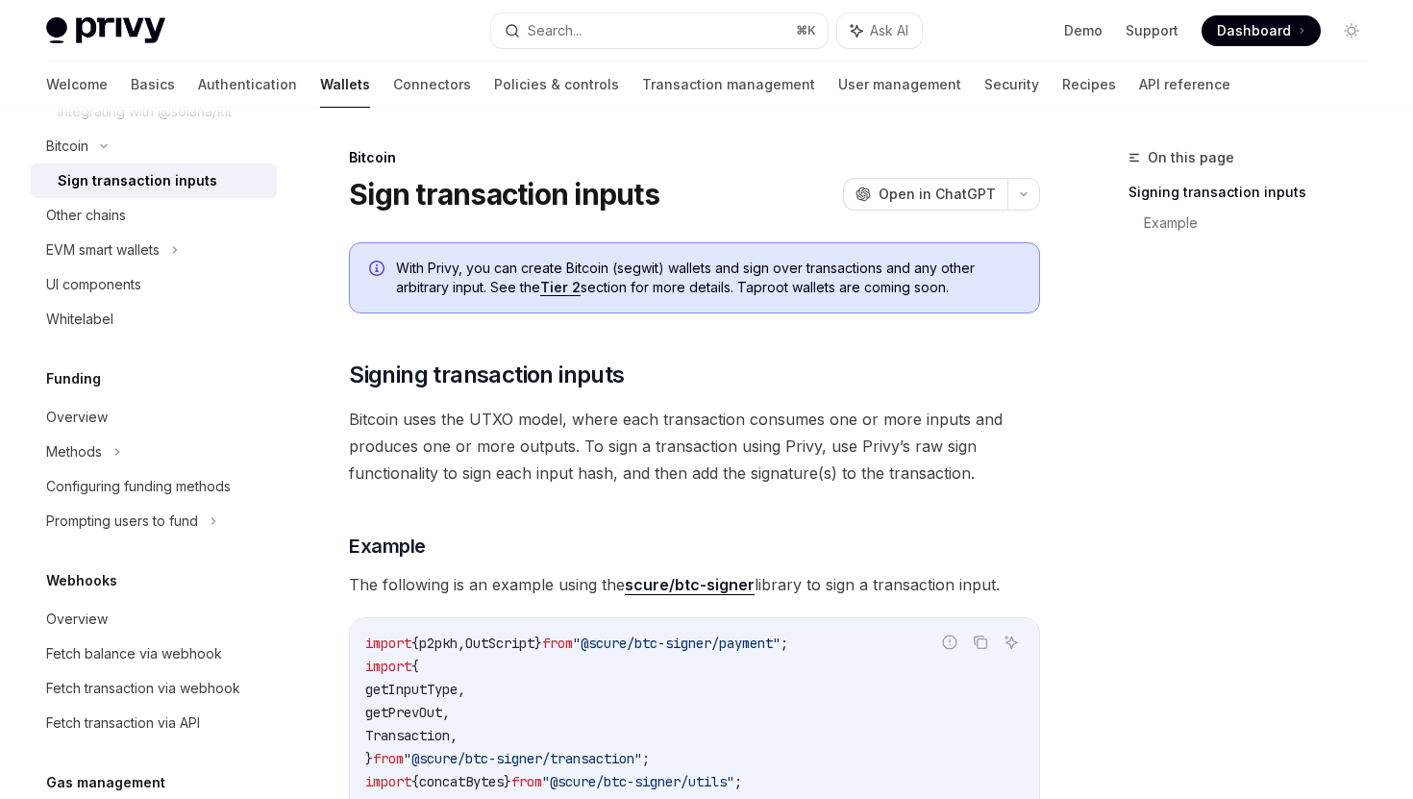
scroll to position [1067, 0]
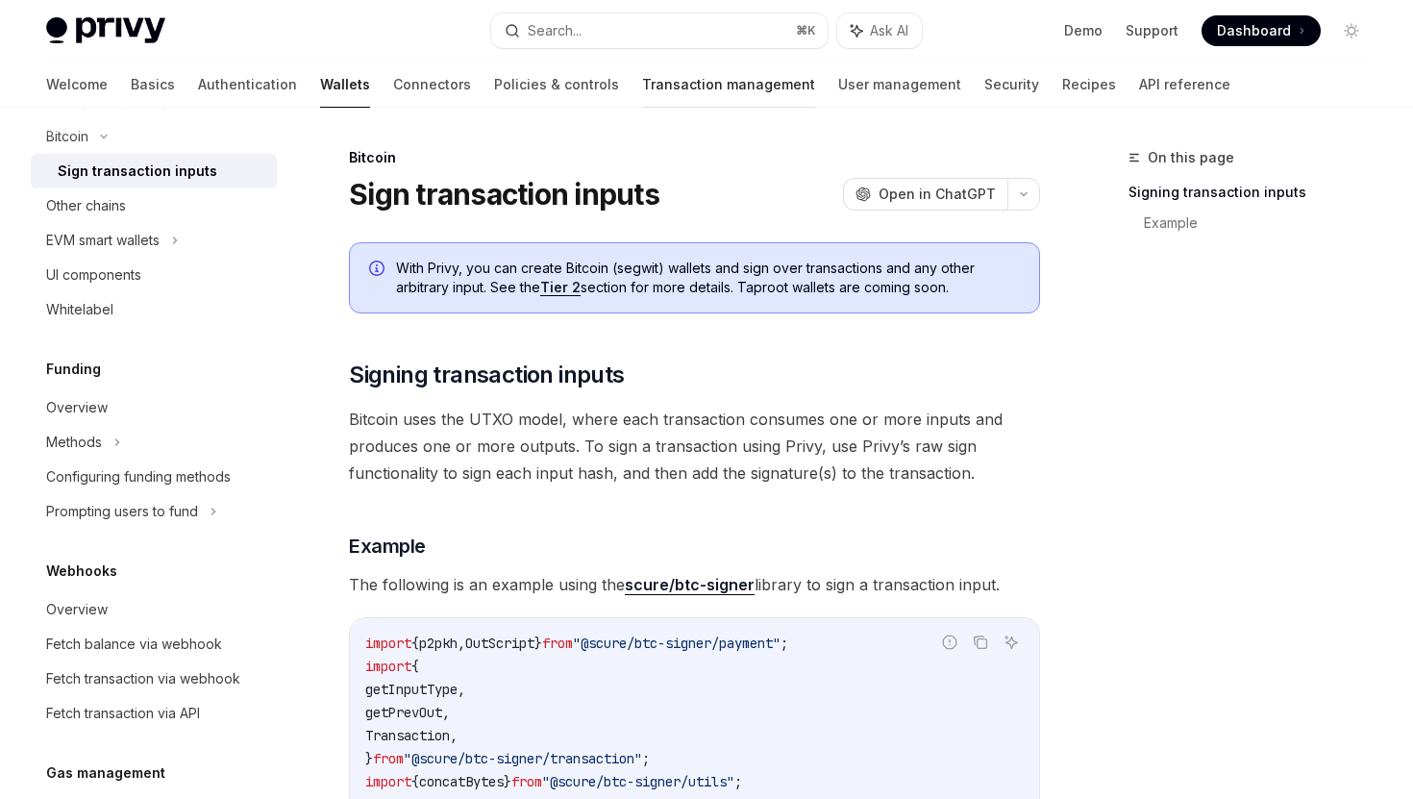
click at [642, 91] on link "Transaction management" at bounding box center [728, 85] width 173 height 46
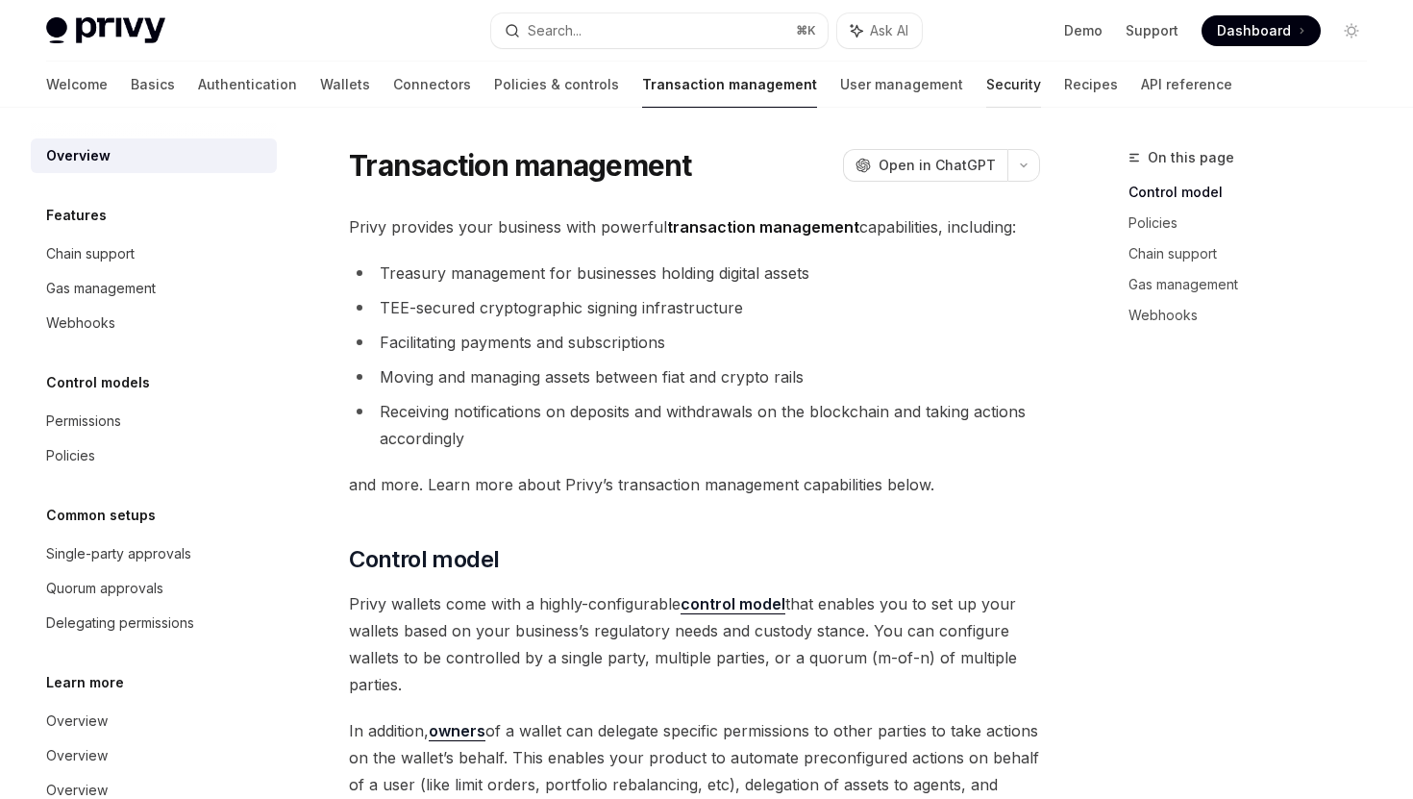
click at [986, 94] on link "Security" at bounding box center [1013, 85] width 55 height 46
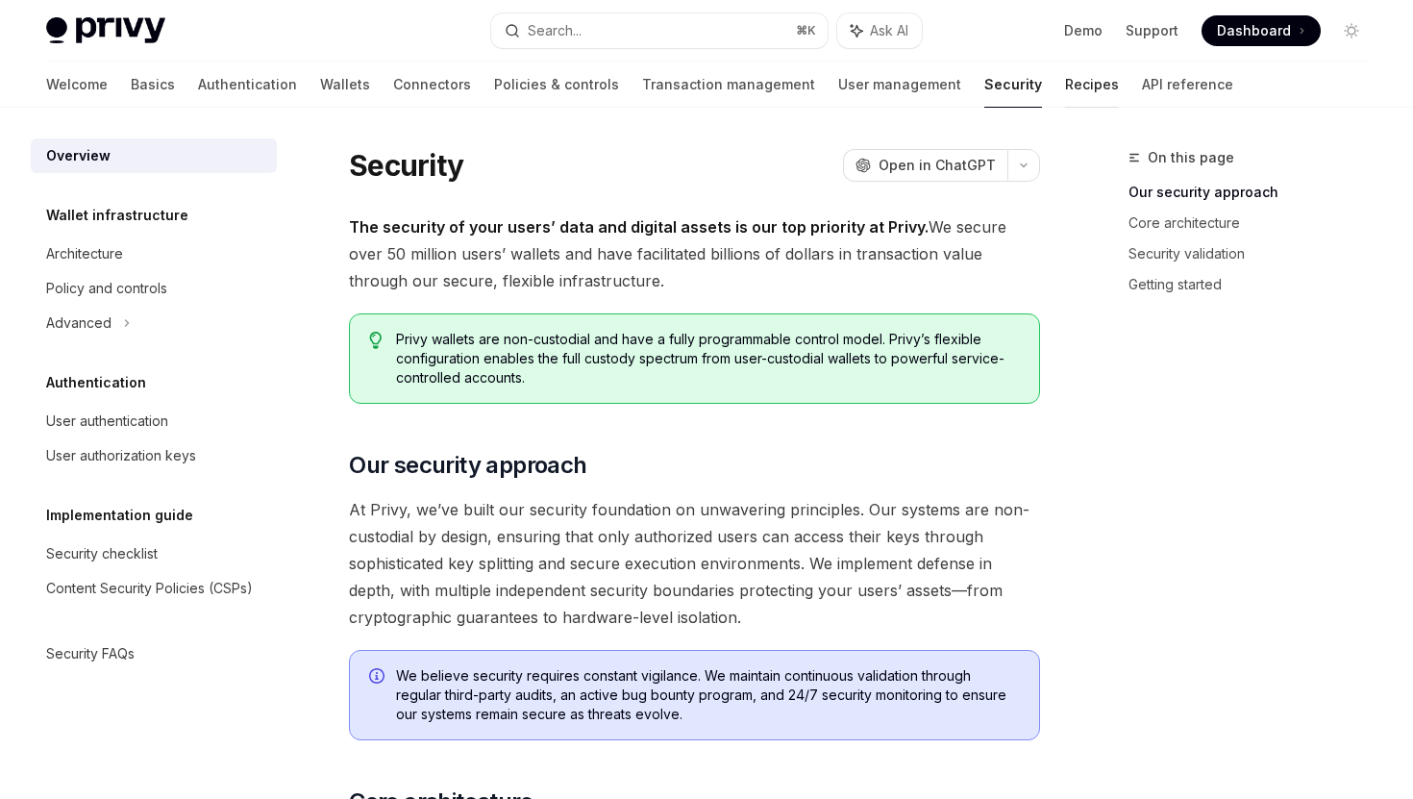
click at [1065, 97] on link "Recipes" at bounding box center [1092, 85] width 54 height 46
type textarea "*"
